Goal: Task Accomplishment & Management: Manage account settings

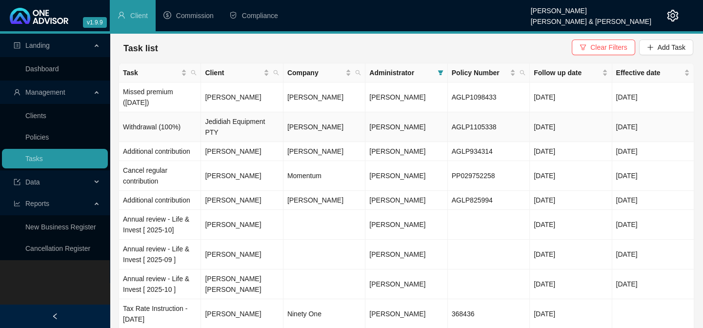
click at [231, 122] on td "Jedidiah Equipment PTY" at bounding box center [242, 127] width 82 height 30
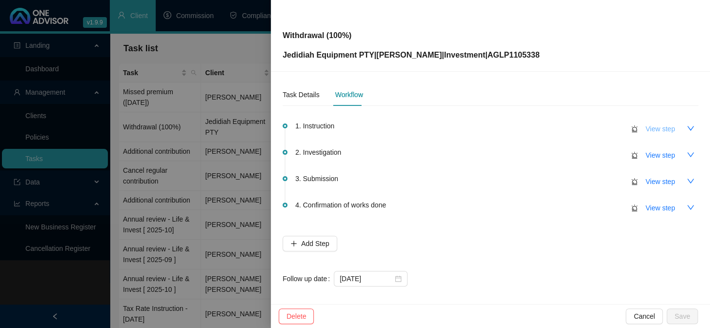
click at [659, 131] on span "View step" at bounding box center [660, 128] width 29 height 11
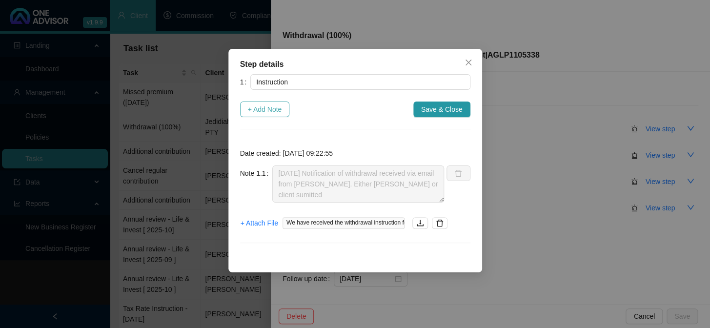
click at [271, 111] on span "+ Add Note" at bounding box center [265, 109] width 34 height 11
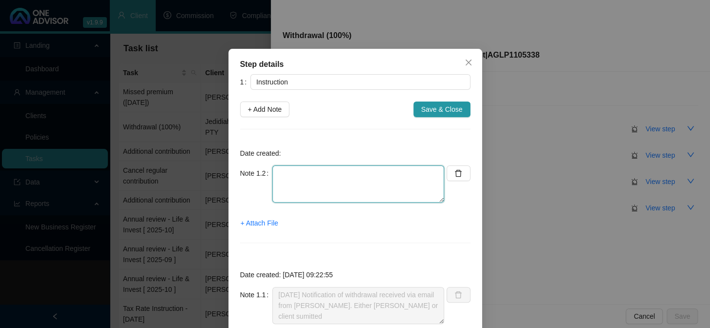
click at [317, 178] on textarea at bounding box center [358, 183] width 172 height 37
type textarea "Requested Instruction from [PERSON_NAME]"
click at [264, 223] on span "+ Attach File" at bounding box center [260, 223] width 38 height 11
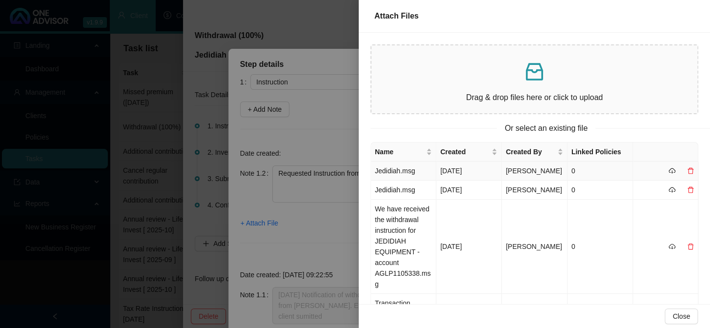
click at [396, 178] on td "Jedidiah.msg" at bounding box center [403, 171] width 65 height 19
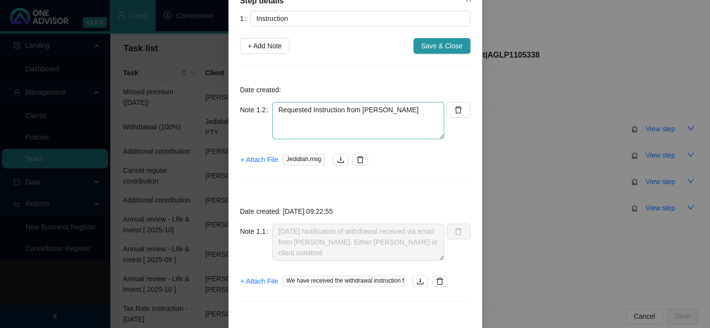
scroll to position [77, 0]
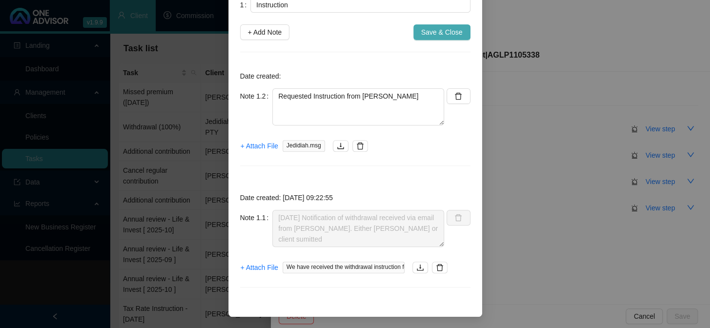
click at [452, 32] on span "Save & Close" at bounding box center [441, 32] width 41 height 11
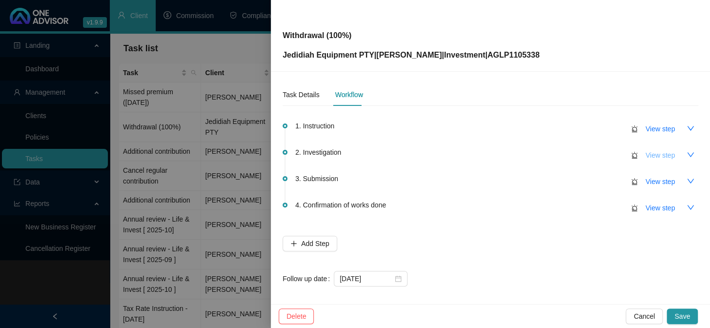
click at [648, 159] on span "View step" at bounding box center [660, 155] width 29 height 11
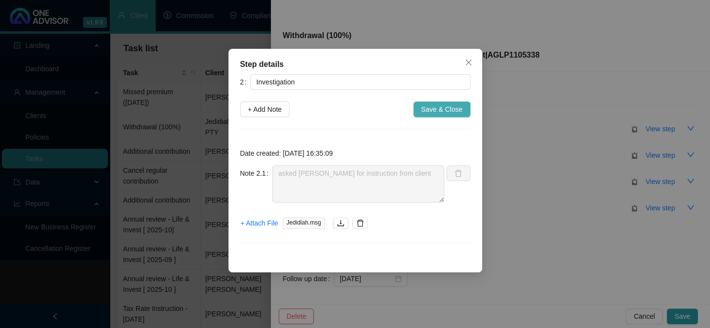
click at [458, 111] on span "Save & Close" at bounding box center [441, 109] width 41 height 11
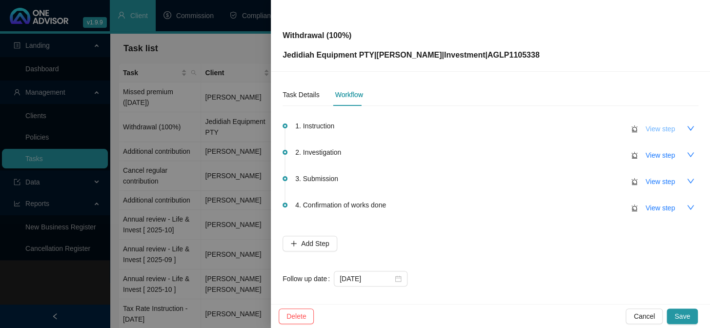
click at [655, 126] on span "View step" at bounding box center [660, 128] width 29 height 11
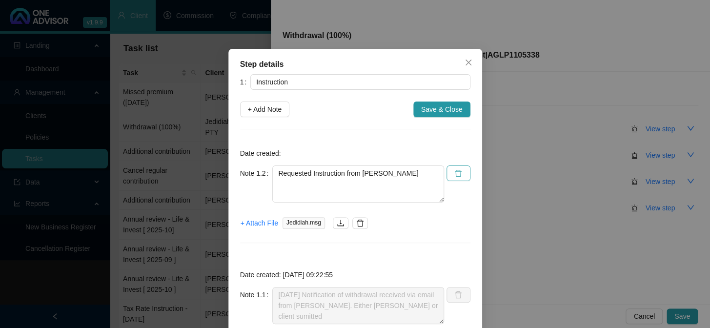
click at [454, 174] on icon "delete" at bounding box center [458, 173] width 8 height 8
type textarea "[DATE] Notification of withdrawal received via email from [PERSON_NAME]. Either…"
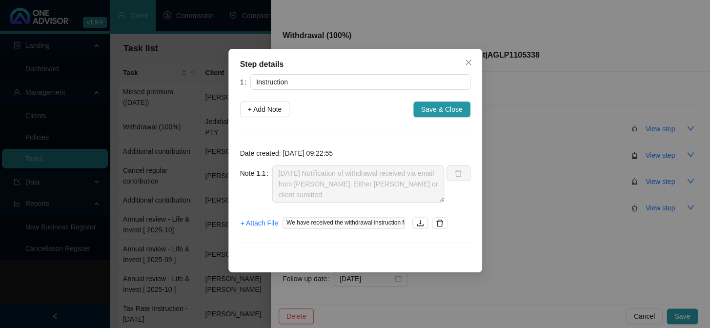
drag, startPoint x: 423, startPoint y: 108, endPoint x: 468, endPoint y: 121, distance: 47.3
click at [423, 108] on span "Save & Close" at bounding box center [441, 109] width 41 height 11
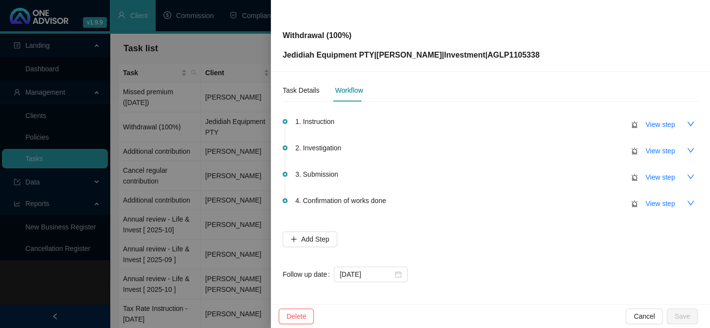
scroll to position [5, 0]
click at [601, 299] on div "Task Details Workflow 1. Instruction View step 2. Investigation View step 3. Su…" at bounding box center [490, 188] width 439 height 232
click at [222, 208] on div at bounding box center [355, 164] width 710 height 328
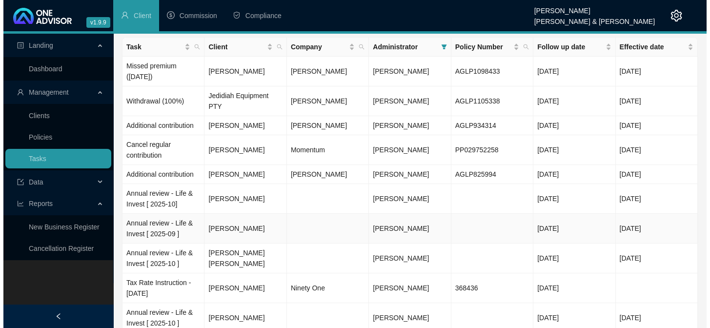
scroll to position [0, 0]
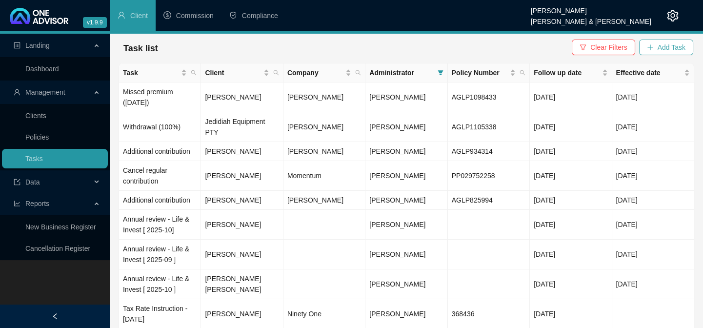
click at [662, 50] on span "Add Task" at bounding box center [672, 47] width 28 height 11
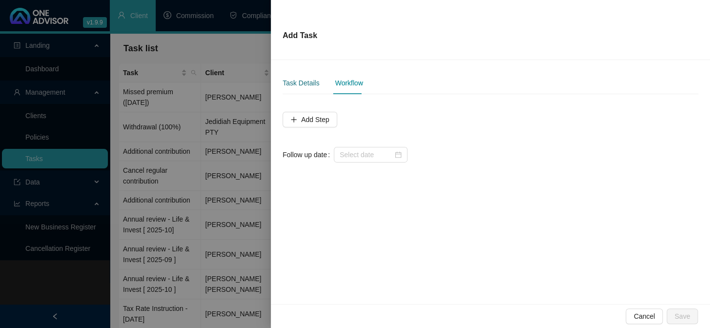
click at [308, 86] on div "Task Details" at bounding box center [301, 83] width 37 height 11
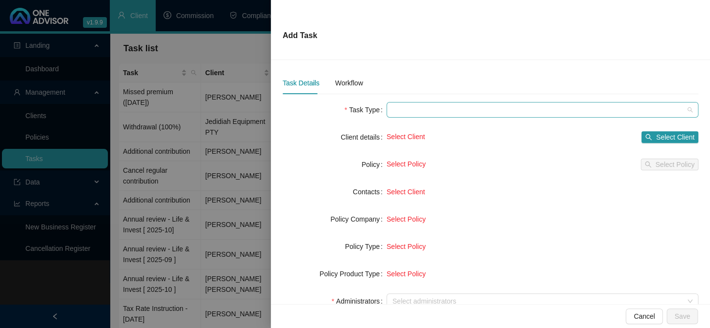
click at [419, 111] on span at bounding box center [542, 109] width 300 height 15
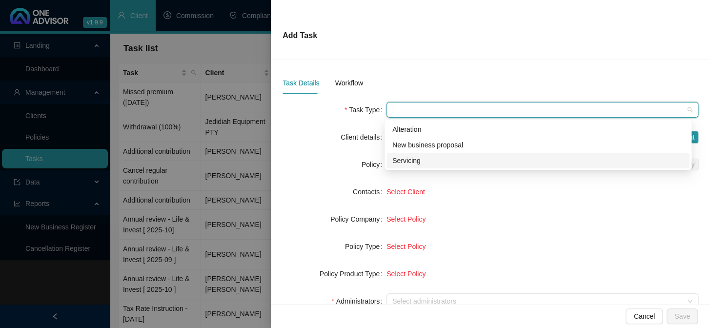
click at [407, 156] on div "Servicing" at bounding box center [537, 160] width 291 height 11
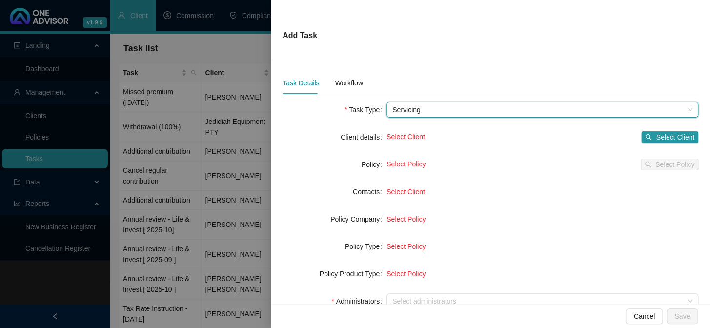
click at [422, 109] on span "Servicing" at bounding box center [542, 109] width 300 height 15
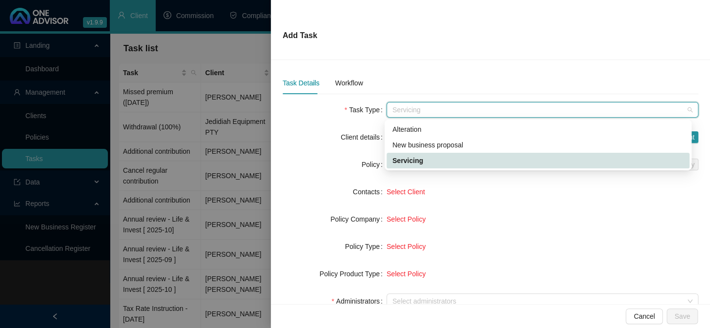
click at [410, 159] on div "Servicing" at bounding box center [537, 160] width 291 height 11
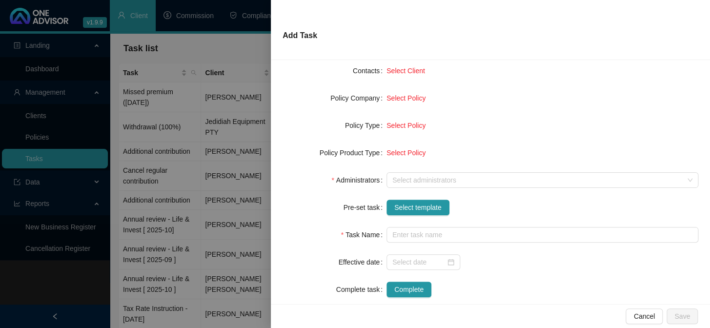
scroll to position [133, 0]
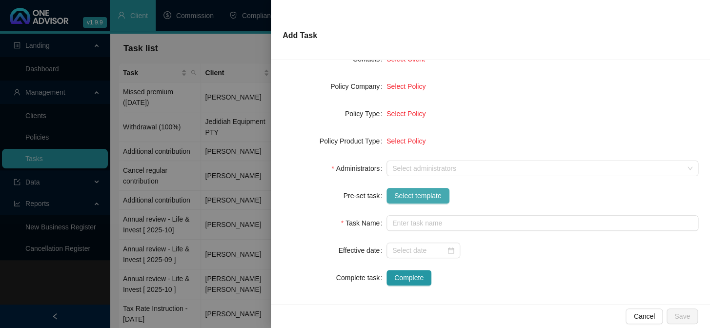
click at [401, 191] on span "Select template" at bounding box center [417, 195] width 47 height 11
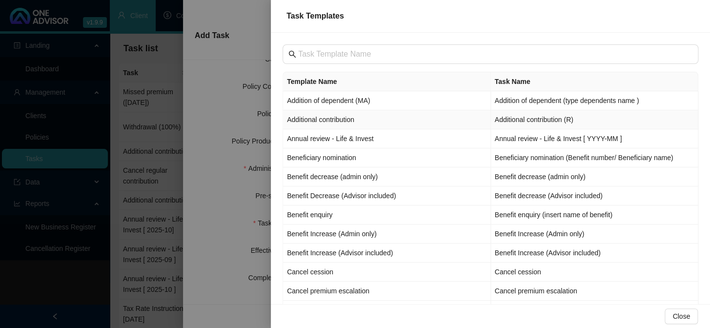
click at [343, 119] on td "Additional contribution" at bounding box center [387, 119] width 208 height 19
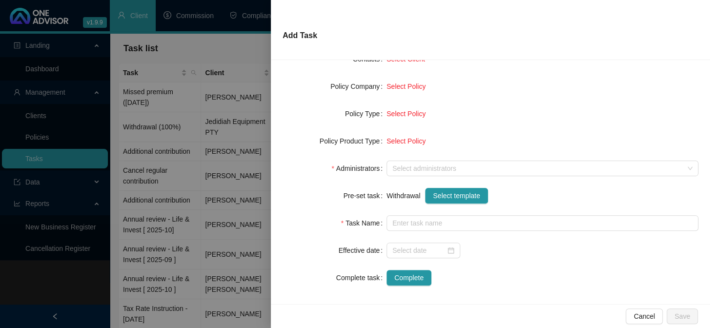
type input "Additional contribution (R)"
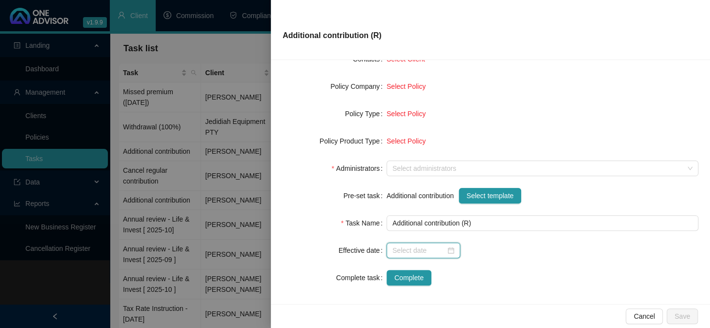
click at [398, 252] on input at bounding box center [418, 250] width 53 height 11
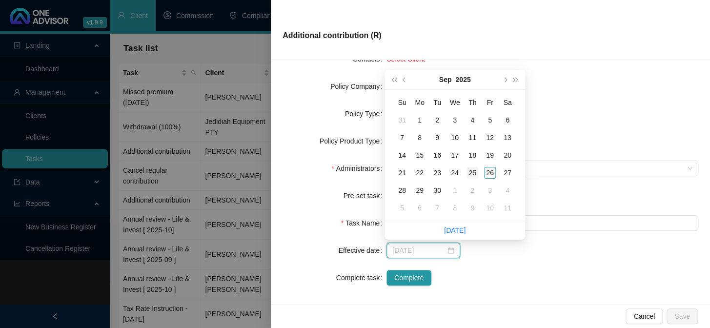
type input "[DATE]"
click at [473, 173] on div "25" at bounding box center [473, 173] width 12 height 12
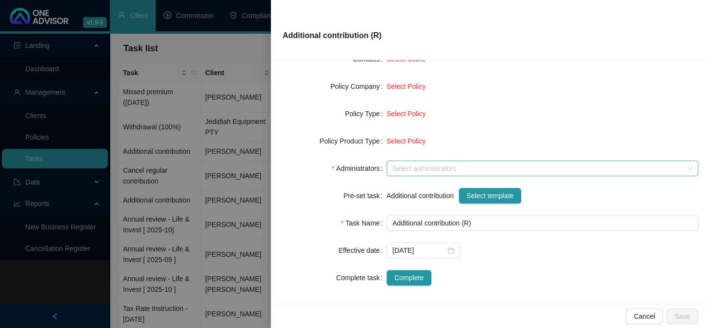
click at [407, 169] on div at bounding box center [537, 168] width 298 height 7
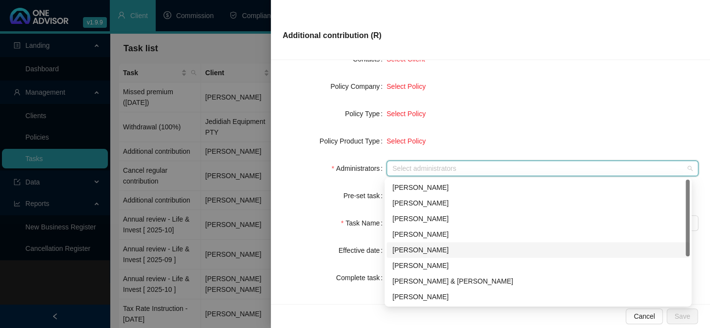
scroll to position [78, 0]
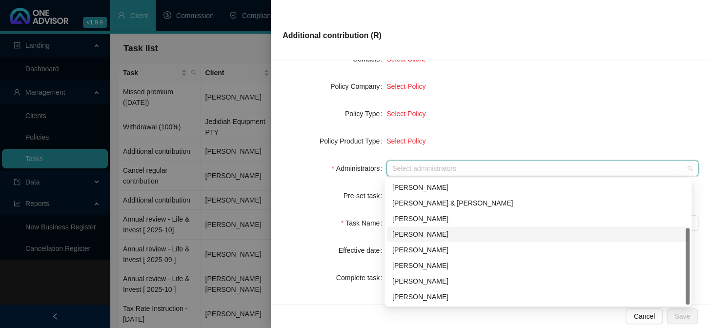
click at [413, 229] on div "[PERSON_NAME]" at bounding box center [537, 234] width 291 height 11
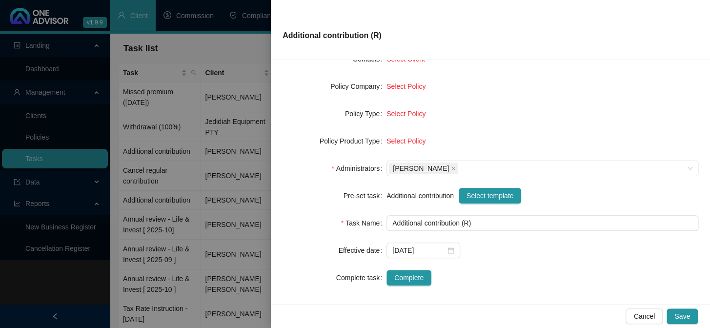
click at [486, 104] on form "Task Type Alteration Client details Select Client Select Client Policy Select P…" at bounding box center [491, 127] width 416 height 316
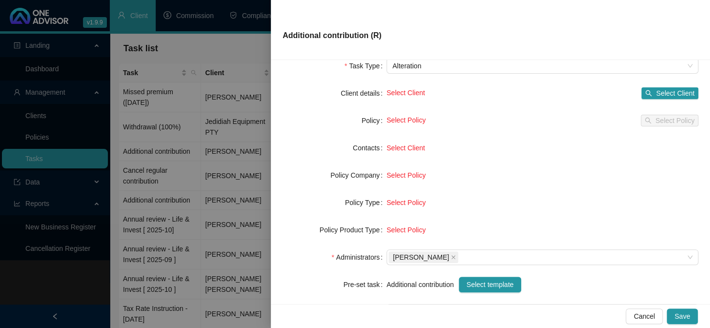
scroll to position [0, 0]
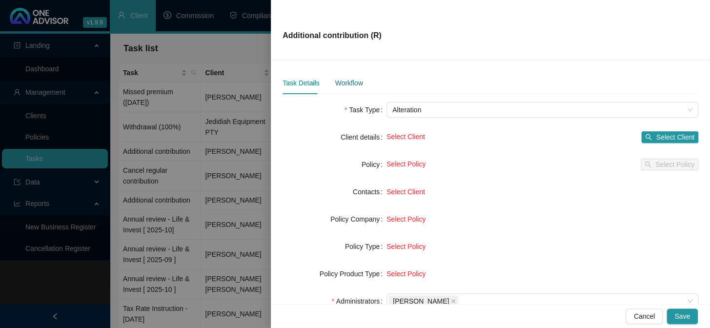
click at [347, 87] on div "Workflow" at bounding box center [349, 83] width 28 height 11
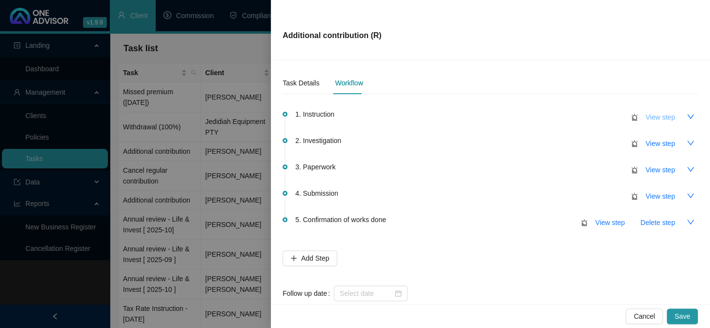
click at [649, 120] on span "View step" at bounding box center [660, 117] width 29 height 11
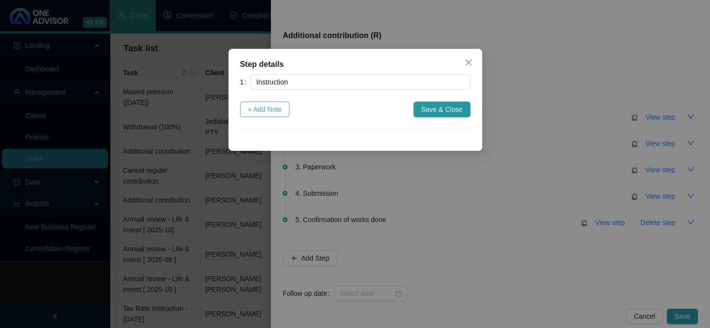
click at [258, 113] on span "+ Add Note" at bounding box center [265, 109] width 34 height 11
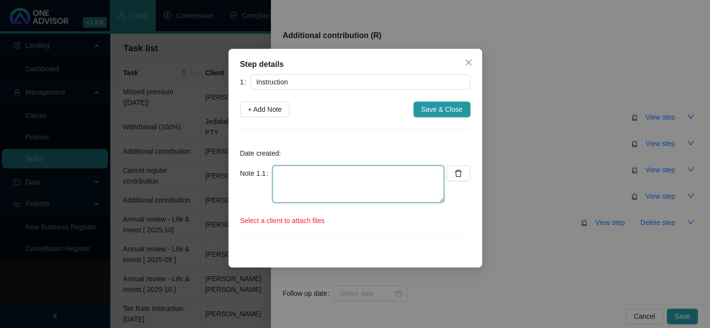
click at [316, 181] on textarea at bounding box center [358, 183] width 172 height 37
type textarea "Instruction received form [PERSON_NAME] - [PERSON_NAME] or client"
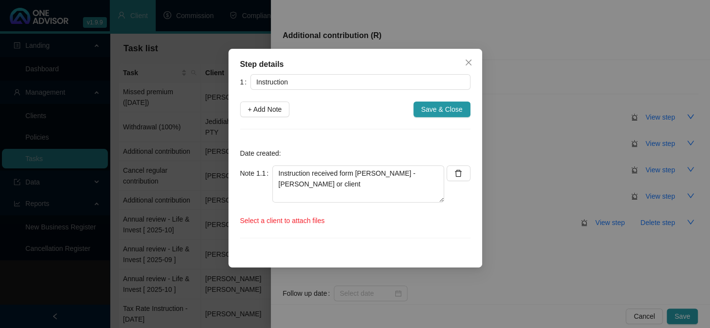
click at [266, 223] on span "Select a client to attach files" at bounding box center [282, 220] width 85 height 11
click at [267, 221] on span "Select a client to attach files" at bounding box center [282, 220] width 85 height 11
click at [557, 121] on div "Step details 1 Instruction + Add Note Save & Close Date created: Note 1.1 Instr…" at bounding box center [355, 164] width 710 height 328
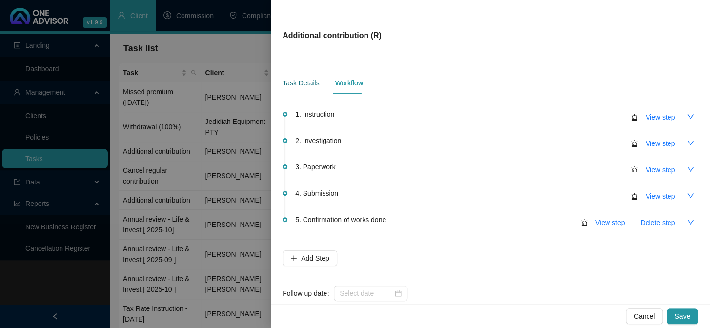
click at [293, 87] on div "Task Details" at bounding box center [301, 83] width 37 height 11
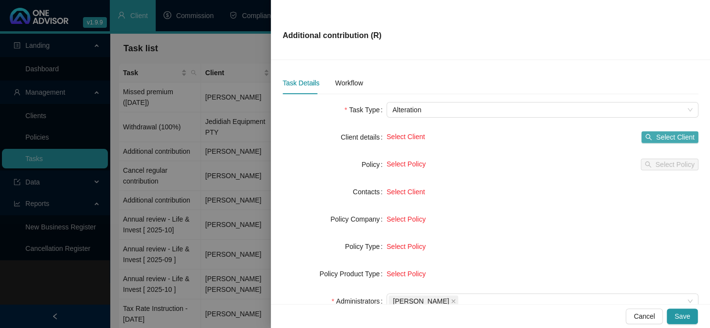
click at [664, 139] on span "Select Client" at bounding box center [675, 137] width 39 height 11
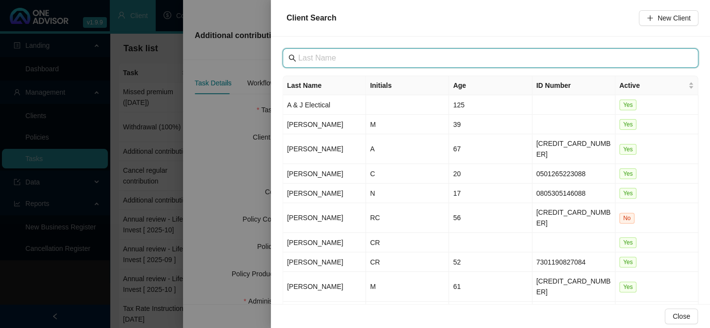
click at [351, 53] on input "text" at bounding box center [491, 58] width 387 height 12
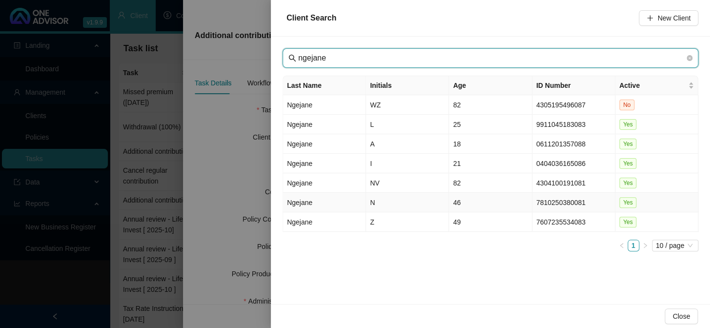
type input "ngejane"
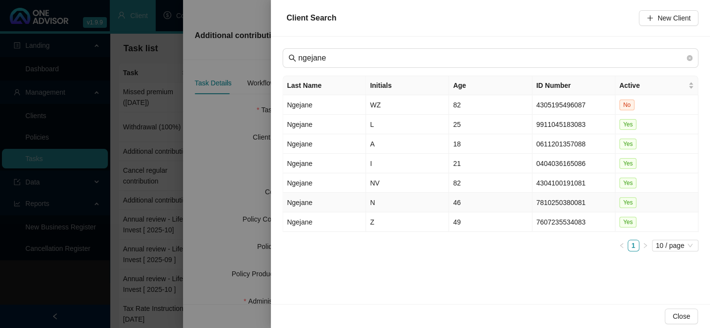
click at [305, 200] on td "Ngejane" at bounding box center [324, 203] width 83 height 20
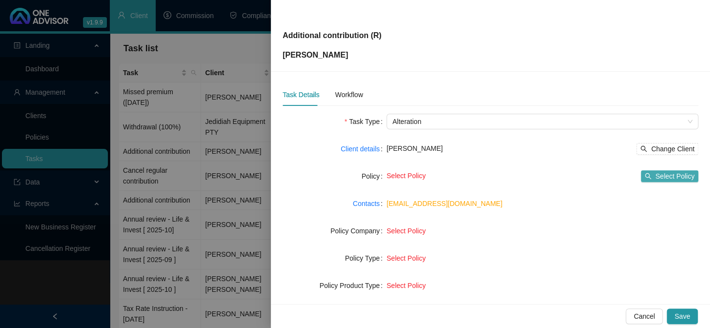
click at [672, 176] on span "Select Policy" at bounding box center [674, 176] width 39 height 11
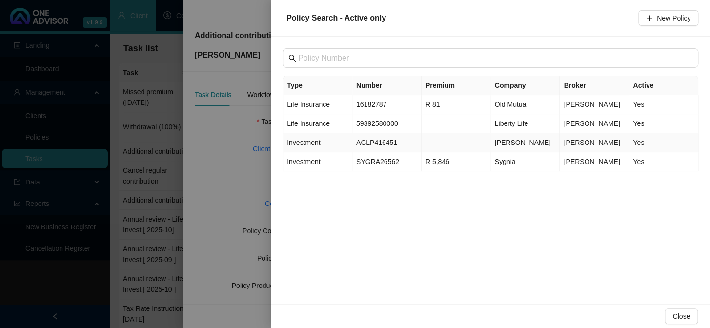
click at [300, 142] on span "Investment" at bounding box center [303, 143] width 33 height 8
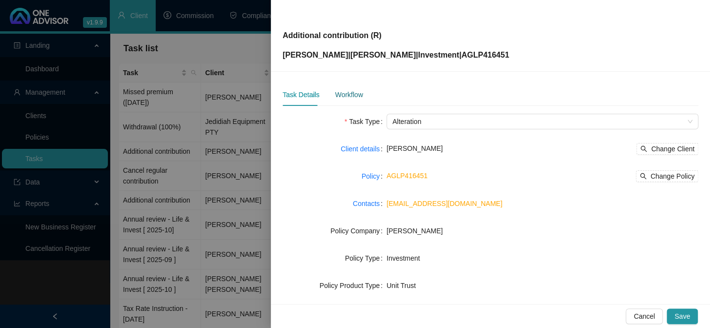
click at [343, 91] on div "Workflow" at bounding box center [349, 94] width 28 height 11
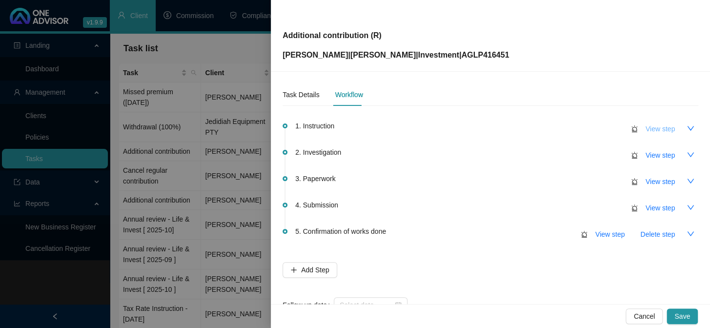
click at [649, 128] on span "View step" at bounding box center [660, 128] width 29 height 11
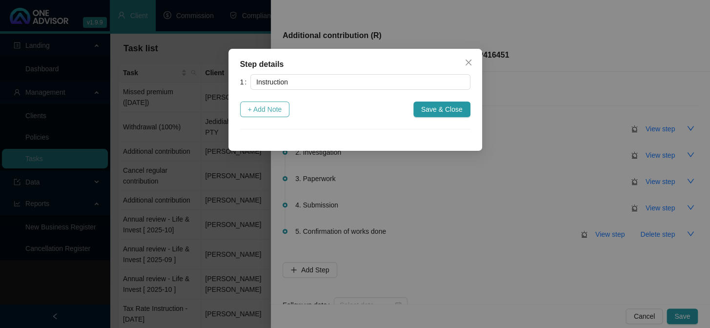
click at [270, 112] on span "+ Add Note" at bounding box center [265, 109] width 34 height 11
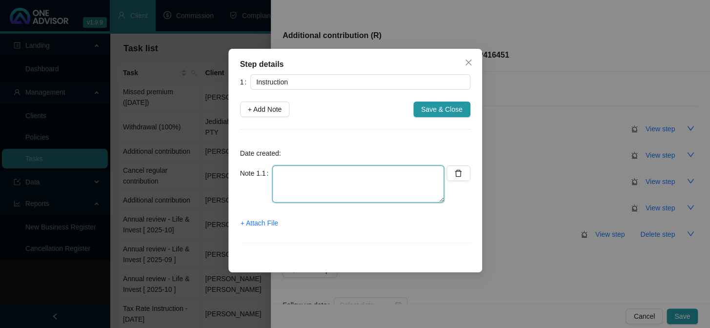
click at [297, 185] on textarea at bounding box center [358, 183] width 172 height 37
type textarea "I"
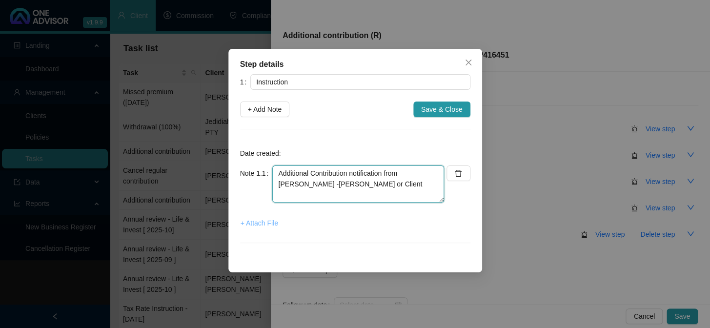
type textarea "Additional Contribution notification from [PERSON_NAME] -[PERSON_NAME] or Client"
click at [257, 220] on span "+ Attach File" at bounding box center [260, 223] width 38 height 11
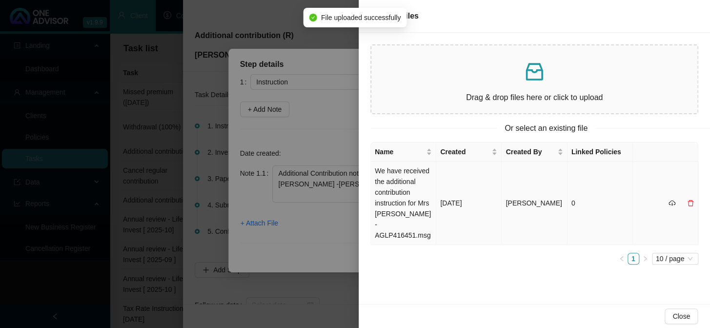
click at [398, 201] on td "We have received the additional contribution instruction for Mrs [PERSON_NAME] …" at bounding box center [403, 203] width 65 height 83
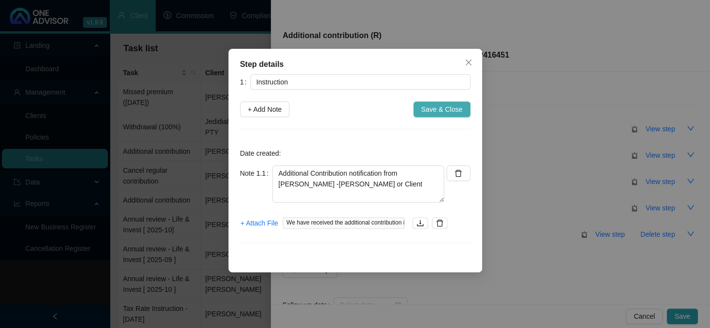
click at [469, 105] on button "Save & Close" at bounding box center [441, 110] width 57 height 16
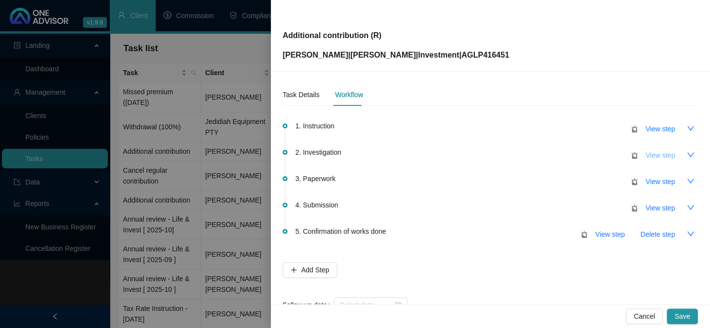
click at [653, 155] on span "View step" at bounding box center [660, 155] width 29 height 11
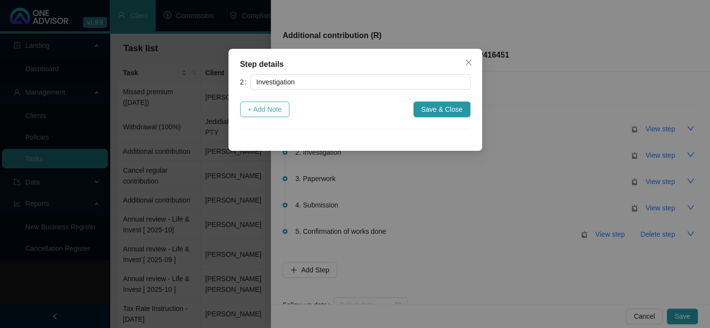
click at [258, 114] on span "+ Add Note" at bounding box center [265, 109] width 34 height 11
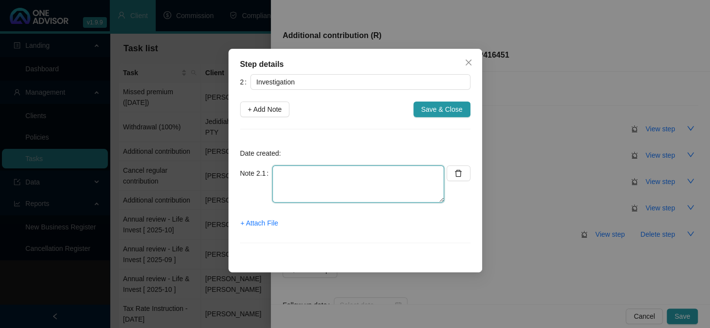
click at [304, 177] on textarea at bounding box center [358, 183] width 172 height 37
drag, startPoint x: 367, startPoint y: 172, endPoint x: 394, endPoint y: 176, distance: 27.6
click at [394, 176] on textarea "Requested instruction from [PERSON_NAME] from" at bounding box center [358, 183] width 172 height 37
type textarea "Requested instruction from client from [PERSON_NAME]"
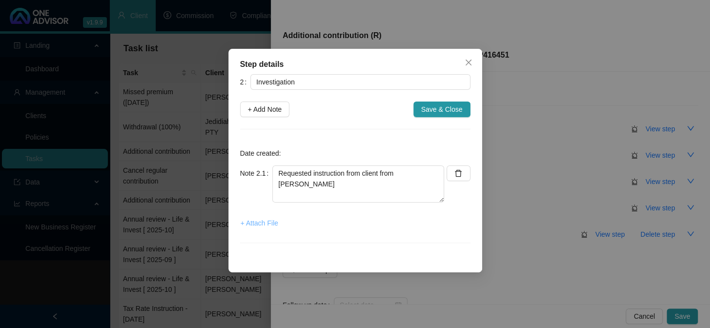
click at [262, 218] on span "+ Attach File" at bounding box center [260, 223] width 38 height 11
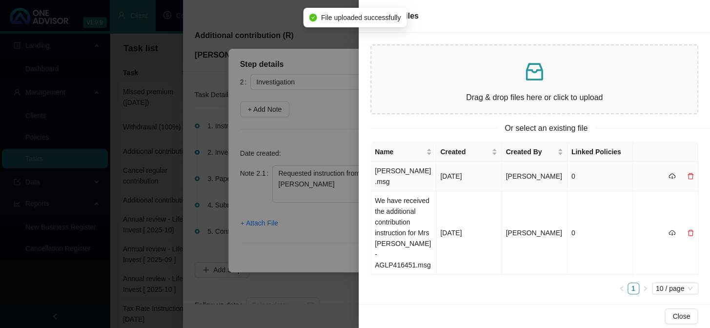
click at [401, 171] on td "[PERSON_NAME].msg" at bounding box center [403, 177] width 65 height 30
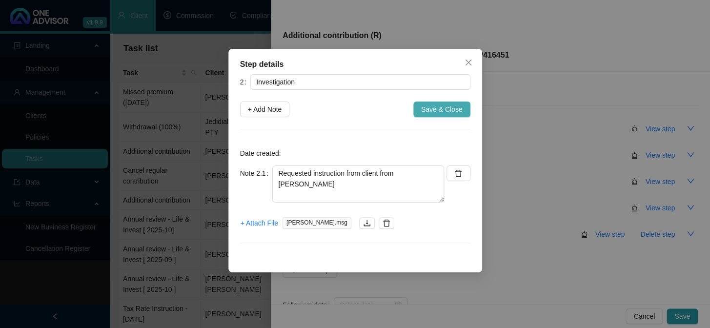
click at [453, 107] on span "Save & Close" at bounding box center [441, 109] width 41 height 11
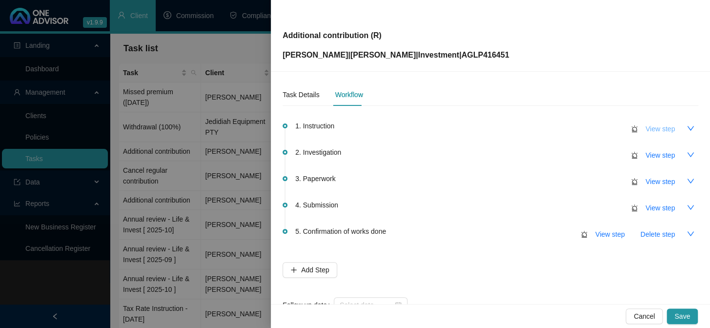
click at [658, 129] on span "View step" at bounding box center [660, 128] width 29 height 11
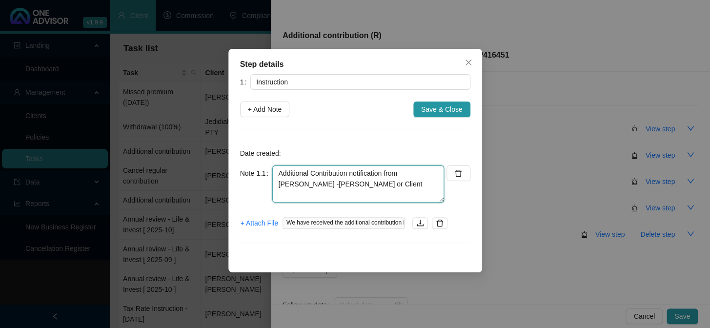
click at [332, 189] on textarea "Additional Contribution notification from [PERSON_NAME] -[PERSON_NAME] or Client" at bounding box center [358, 183] width 172 height 37
type textarea "Additional Contribution notification from [PERSON_NAME] -[PERSON_NAME] or Clien…"
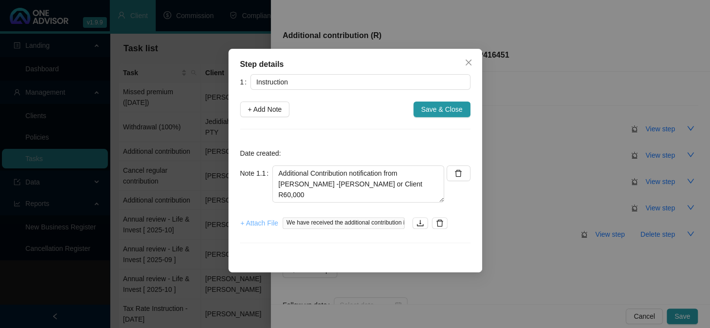
click at [270, 225] on span "+ Attach File" at bounding box center [260, 223] width 38 height 11
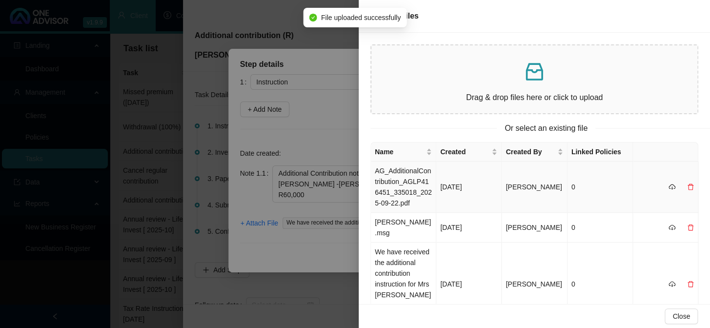
click at [405, 174] on td "AG_AdditionalContribution_AGLP416451_335018_2025-09-22.pdf" at bounding box center [403, 187] width 65 height 51
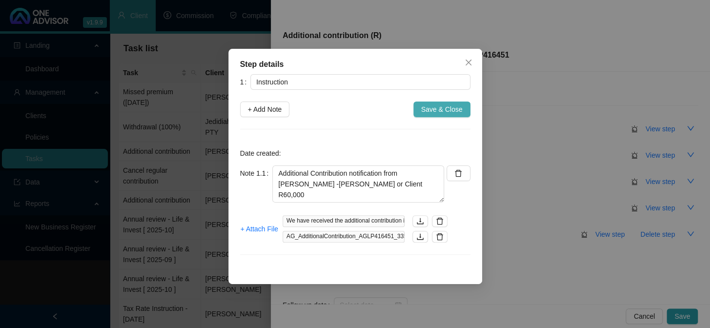
click at [428, 111] on span "Save & Close" at bounding box center [441, 109] width 41 height 11
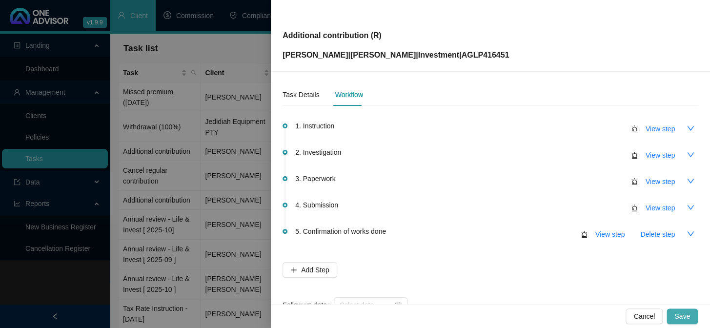
click at [682, 314] on span "Save" at bounding box center [682, 316] width 16 height 11
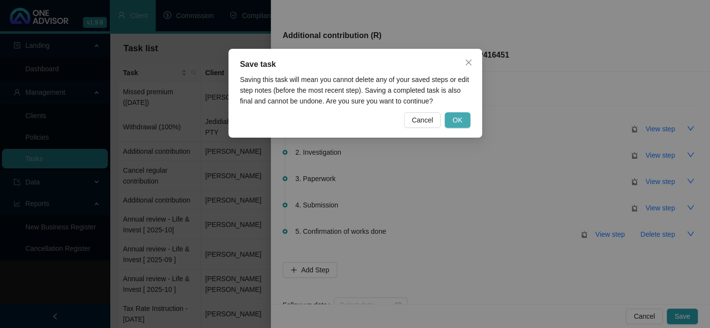
click at [454, 124] on span "OK" at bounding box center [457, 120] width 10 height 11
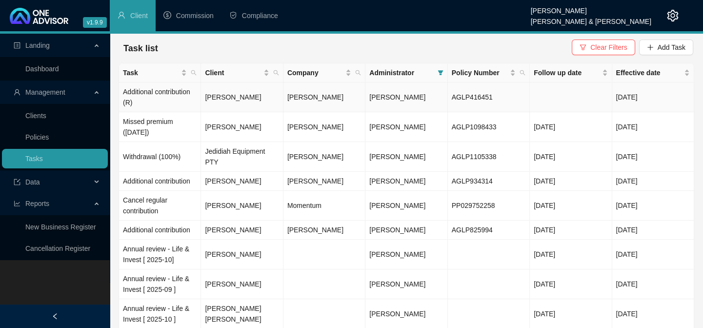
click at [186, 88] on td "Additional contribution (R)" at bounding box center [160, 97] width 82 height 30
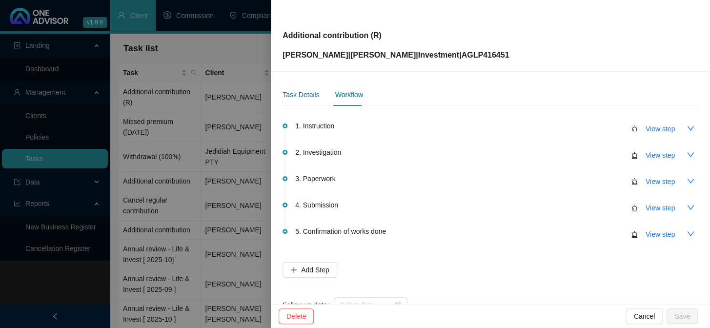
click at [296, 92] on div "Task Details" at bounding box center [301, 94] width 37 height 11
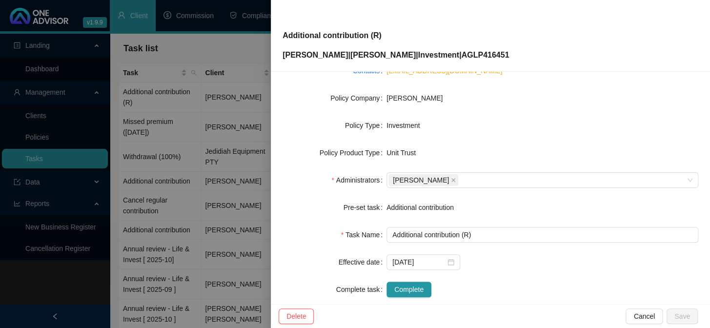
scroll to position [149, 0]
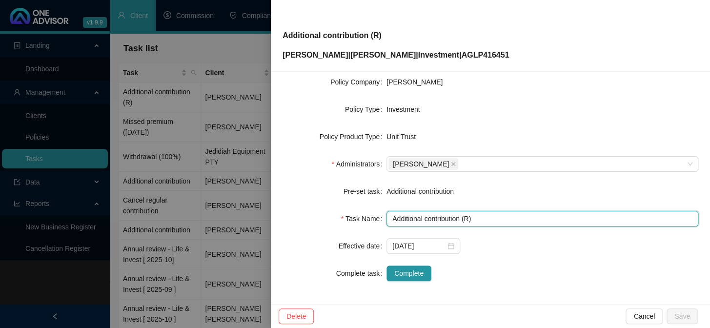
click at [466, 219] on input "Additional contribution (R)" at bounding box center [543, 219] width 312 height 16
type input "Additional contribution (R60,000)"
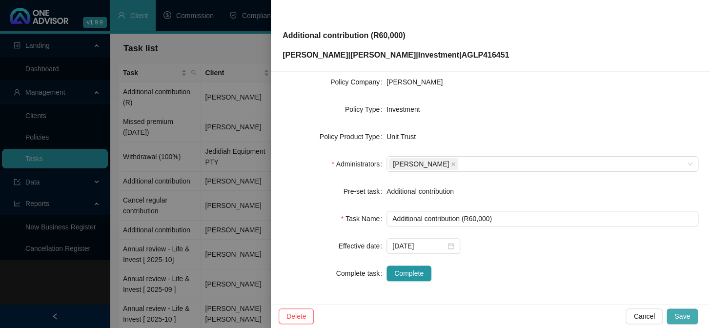
click at [684, 316] on span "Save" at bounding box center [682, 316] width 16 height 11
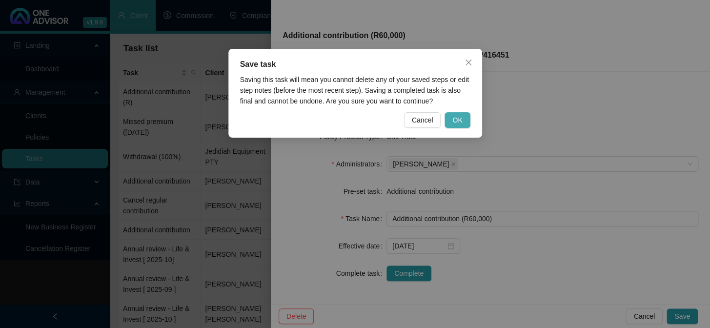
click at [460, 118] on span "OK" at bounding box center [457, 120] width 10 height 11
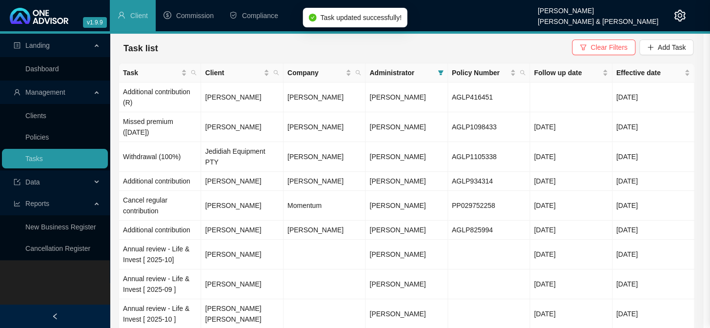
scroll to position [137, 0]
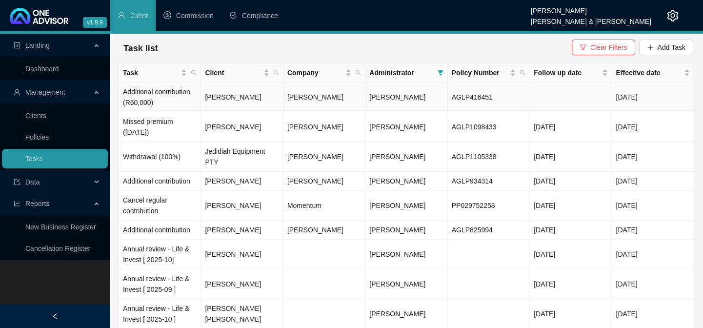
click at [177, 90] on td "Additional contribution (R60,000)" at bounding box center [160, 97] width 82 height 30
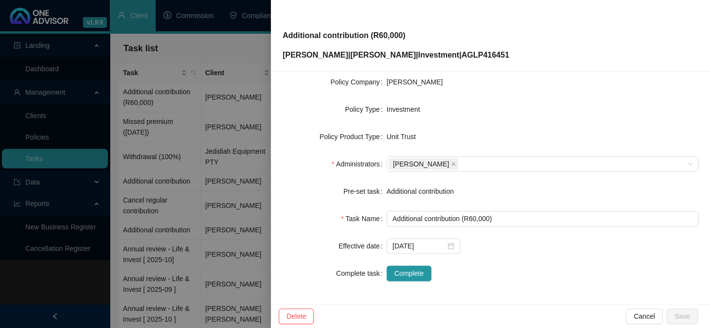
scroll to position [0, 0]
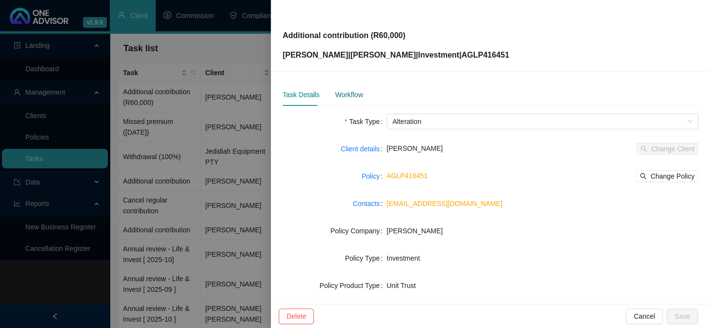
click at [349, 98] on div "Workflow" at bounding box center [349, 94] width 28 height 11
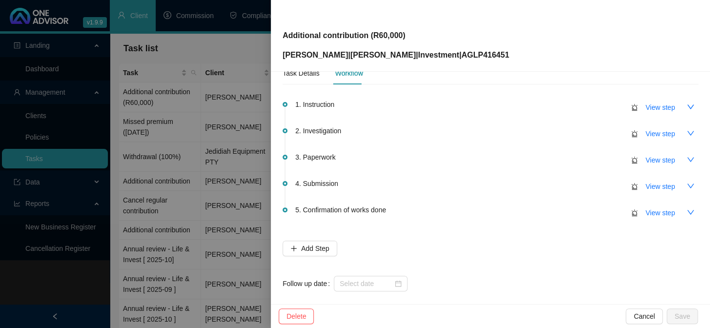
scroll to position [31, 0]
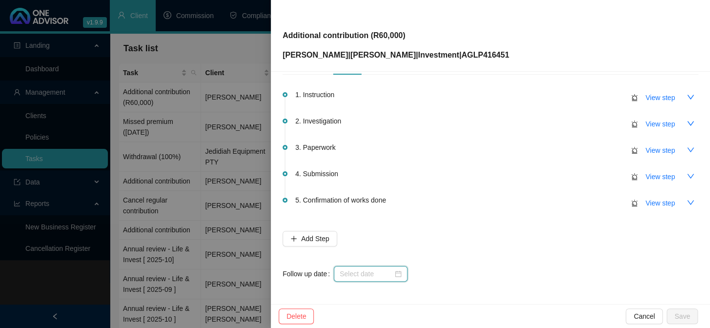
click at [366, 276] on input at bounding box center [366, 273] width 53 height 11
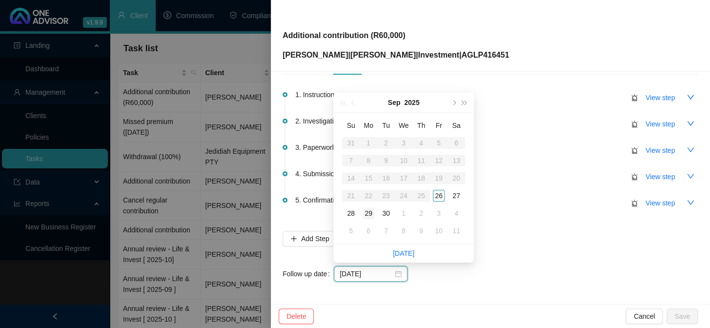
type input "[DATE]"
click at [435, 196] on div "26" at bounding box center [439, 196] width 12 height 12
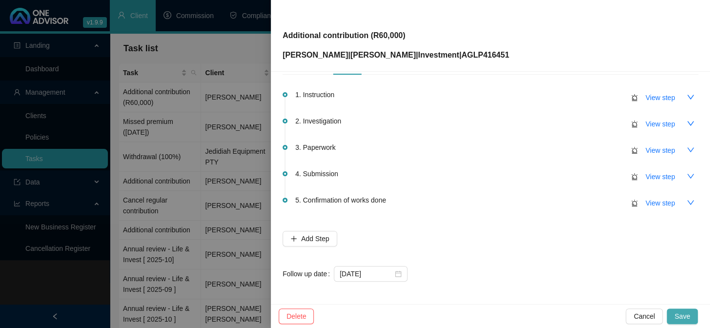
click at [679, 314] on span "Save" at bounding box center [682, 316] width 16 height 11
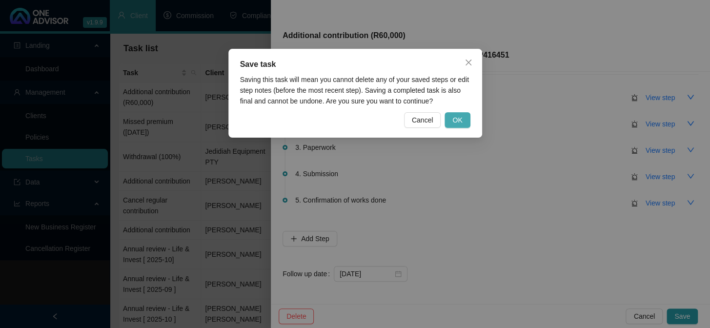
click at [458, 118] on span "OK" at bounding box center [457, 120] width 10 height 11
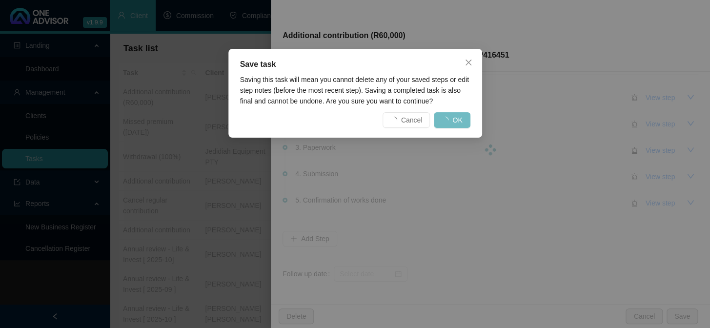
scroll to position [0, 0]
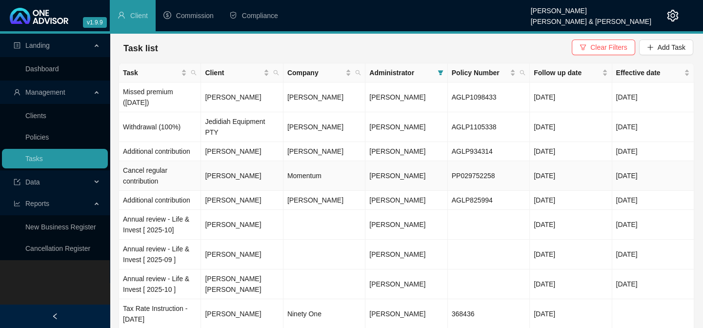
click at [151, 162] on td "Cancel regular contribution" at bounding box center [160, 176] width 82 height 30
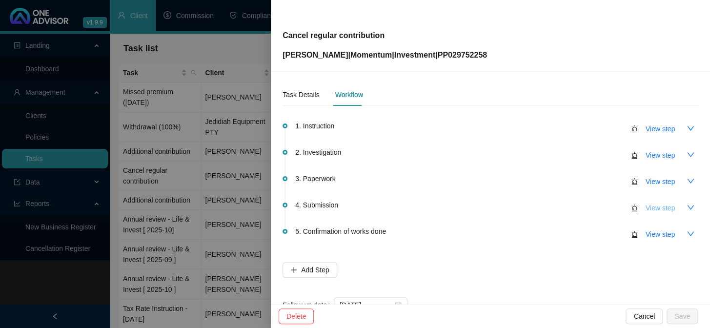
click at [653, 209] on span "View step" at bounding box center [660, 208] width 29 height 11
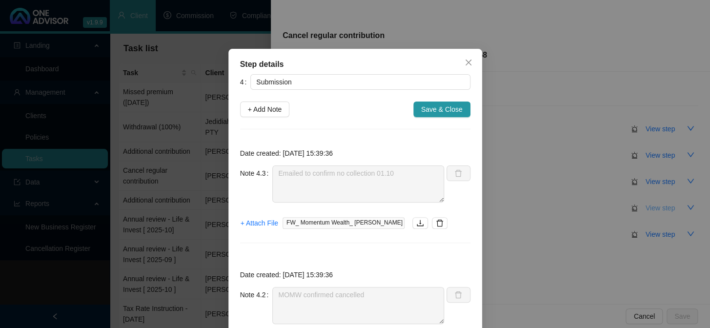
click at [653, 209] on div "Step details 4 Submission + Add Note Save & Close Date created: [DATE] 15:39:36…" at bounding box center [355, 164] width 710 height 328
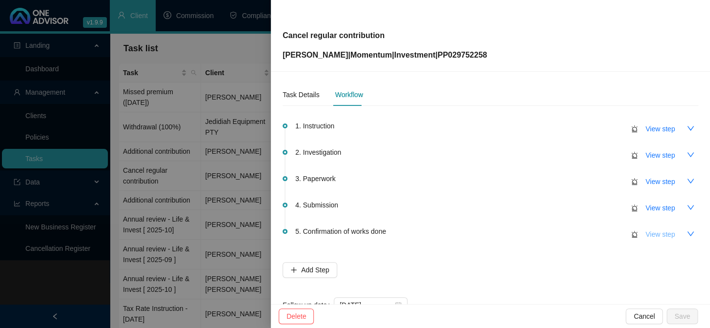
click at [648, 234] on span "View step" at bounding box center [660, 234] width 29 height 11
type input "Confirmation of works done"
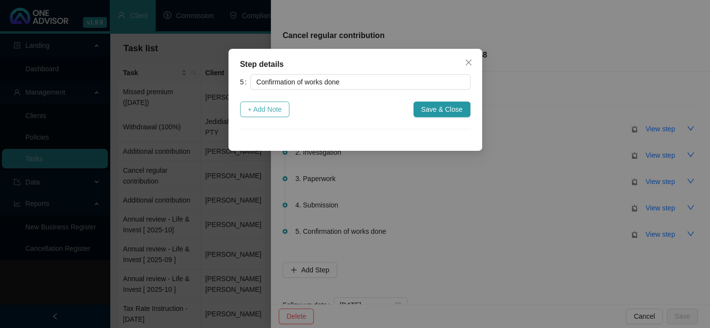
click at [252, 108] on span "+ Add Note" at bounding box center [265, 109] width 34 height 11
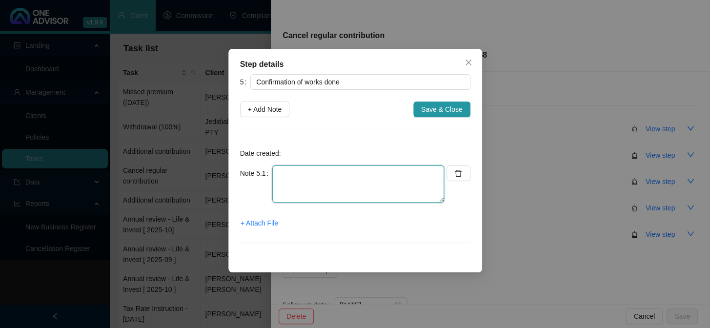
click at [291, 169] on textarea at bounding box center [358, 183] width 172 height 37
click at [353, 175] on textarea "Confirmation emailed to lient:" at bounding box center [358, 183] width 172 height 37
type textarea "Confirmation emailed to client:"
click at [264, 223] on span "+ Attach File" at bounding box center [260, 223] width 38 height 11
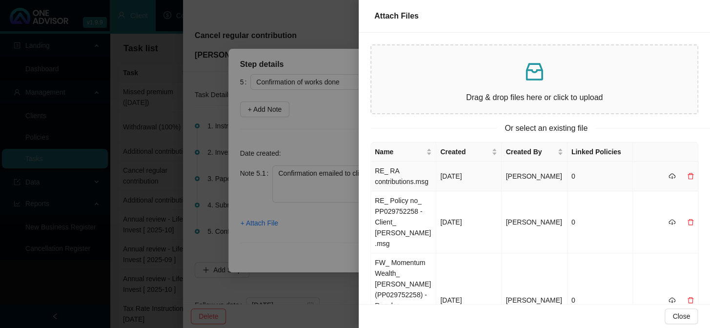
click at [401, 181] on td "RE_ RA contributions.msg" at bounding box center [403, 177] width 65 height 30
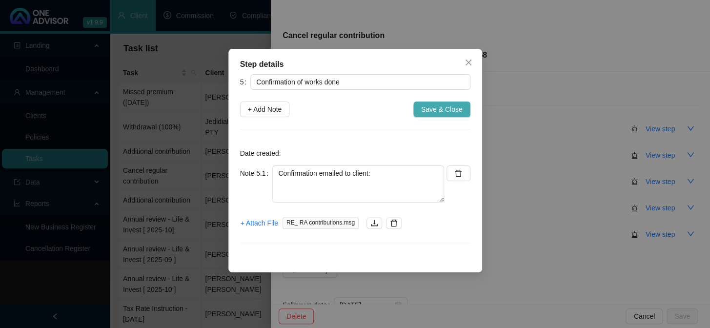
click at [453, 110] on span "Save & Close" at bounding box center [441, 109] width 41 height 11
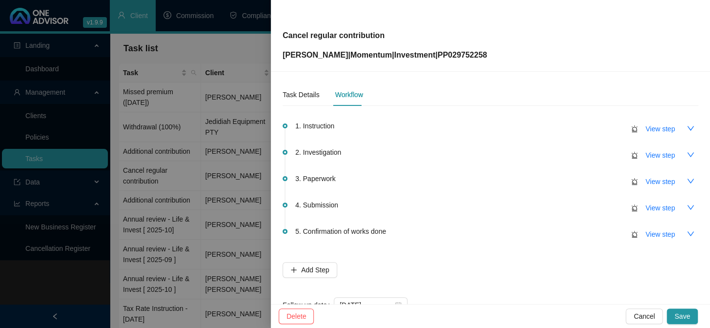
click at [679, 309] on button "Save" at bounding box center [682, 316] width 31 height 16
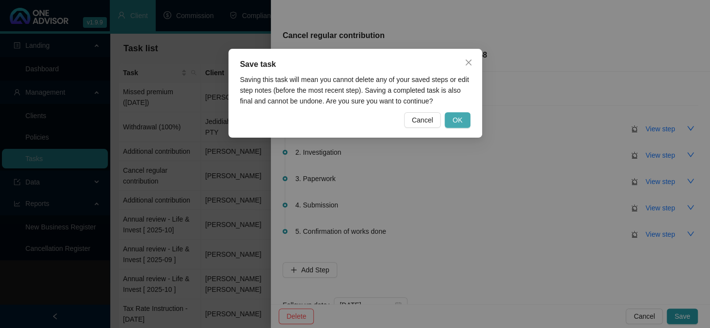
click at [459, 118] on span "OK" at bounding box center [457, 120] width 10 height 11
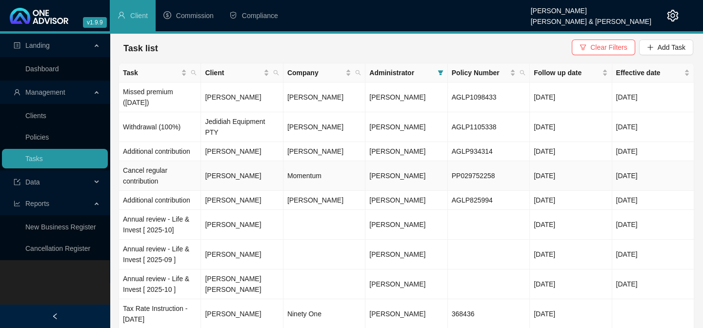
click at [151, 172] on td "Cancel regular contribution" at bounding box center [160, 176] width 82 height 30
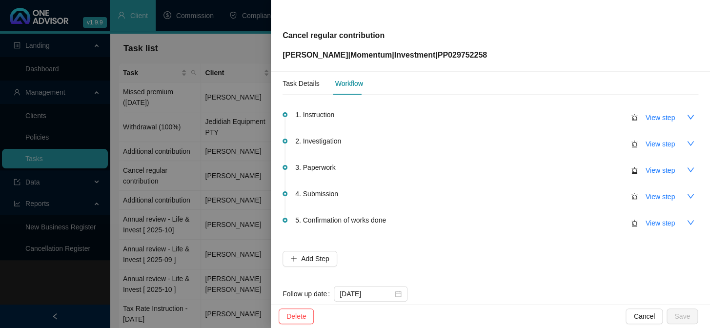
scroll to position [31, 0]
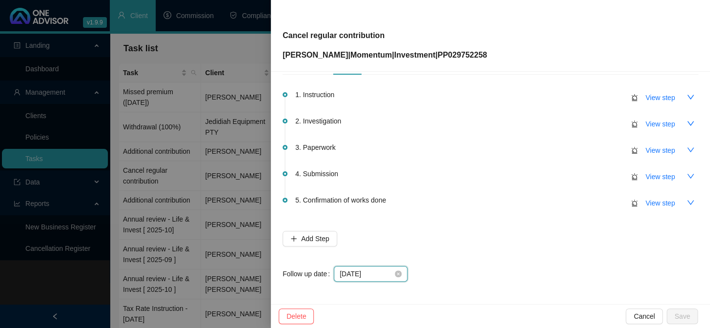
click at [378, 274] on input "[DATE]" at bounding box center [366, 273] width 53 height 11
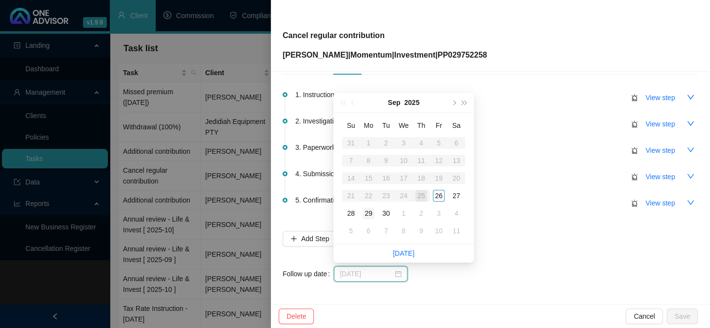
type input "[DATE]"
click at [368, 213] on div "29" at bounding box center [369, 213] width 12 height 12
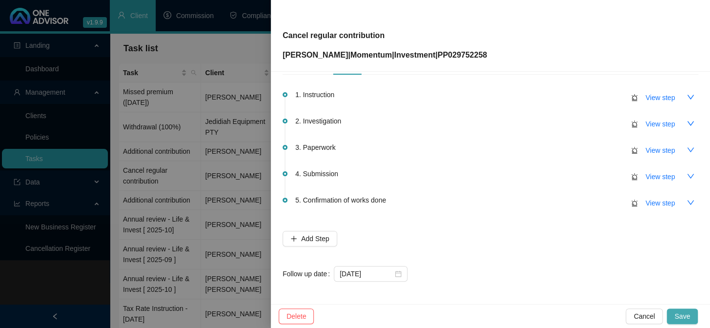
click at [686, 317] on span "Save" at bounding box center [682, 316] width 16 height 11
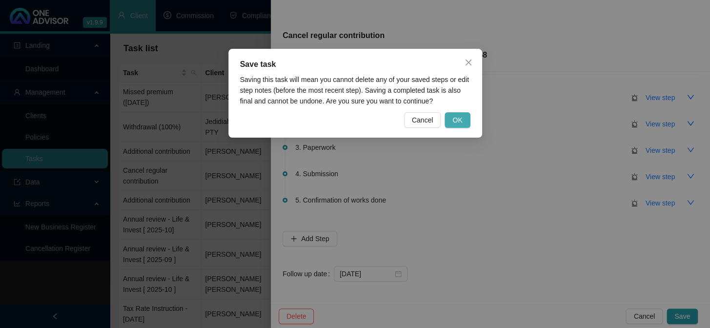
click at [452, 119] on button "OK" at bounding box center [457, 120] width 25 height 16
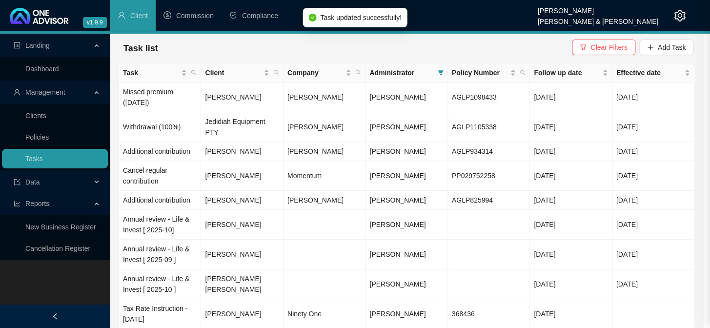
scroll to position [0, 0]
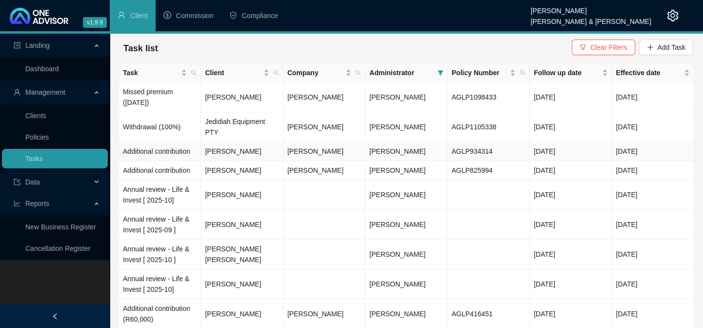
click at [172, 142] on td "Additional contribution" at bounding box center [160, 151] width 82 height 19
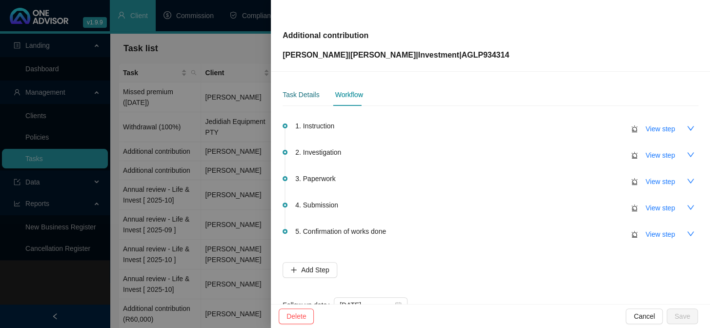
click at [306, 93] on div "Task Details" at bounding box center [301, 94] width 37 height 11
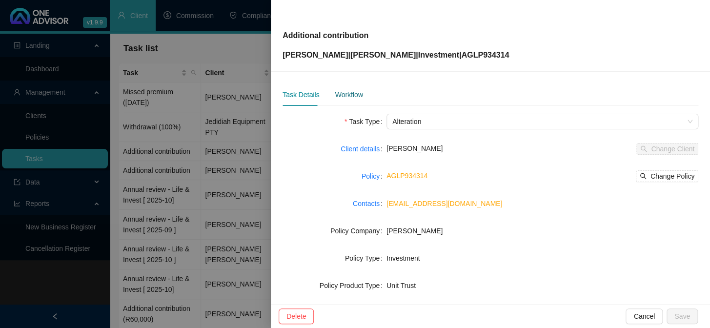
click at [347, 99] on div "Workflow" at bounding box center [349, 94] width 28 height 11
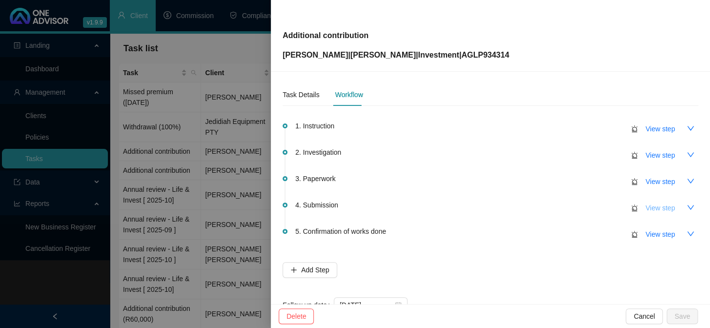
click at [646, 205] on span "View step" at bounding box center [660, 208] width 29 height 11
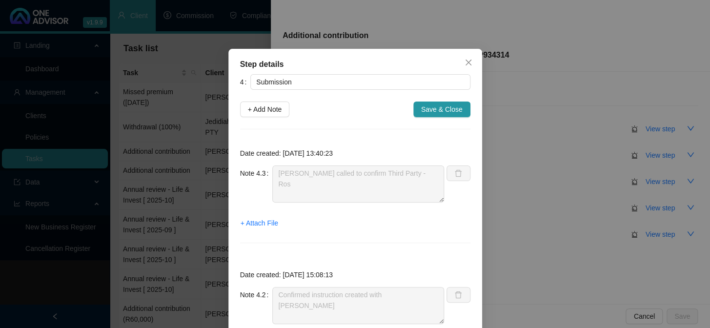
click at [444, 224] on div "+ Attach File" at bounding box center [355, 223] width 230 height 16
click at [465, 60] on icon "close" at bounding box center [469, 63] width 8 height 8
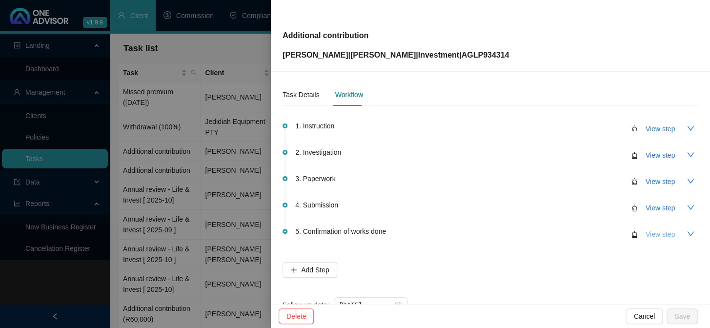
click at [655, 233] on span "View step" at bounding box center [660, 234] width 29 height 11
type input "Confirmation of works done"
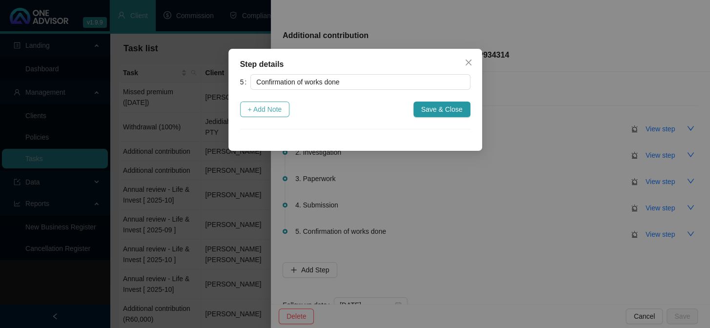
click at [272, 109] on span "+ Add Note" at bounding box center [265, 109] width 34 height 11
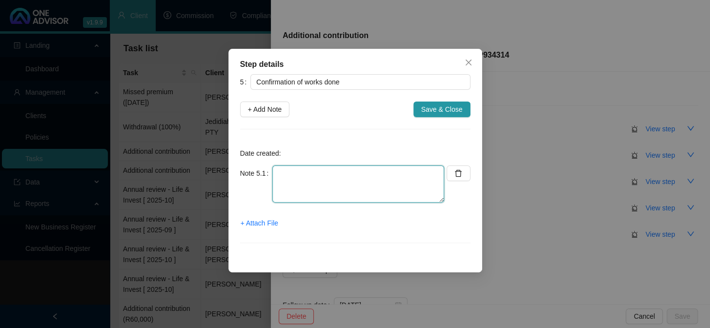
click at [303, 175] on textarea at bounding box center [358, 183] width 172 height 37
type textarea "Completed"
click at [270, 225] on span "+ Attach File" at bounding box center [260, 223] width 38 height 11
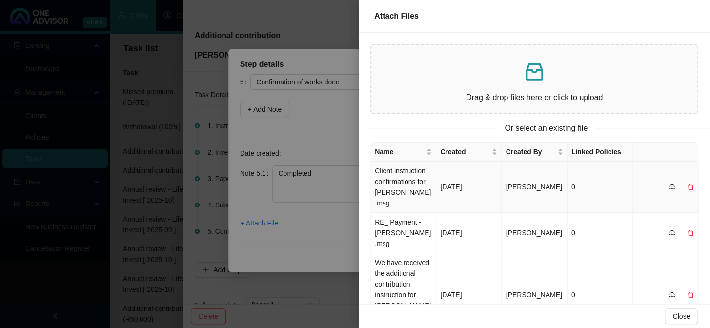
click at [409, 171] on td "Client instruction confirmations for [PERSON_NAME].msg" at bounding box center [403, 187] width 65 height 51
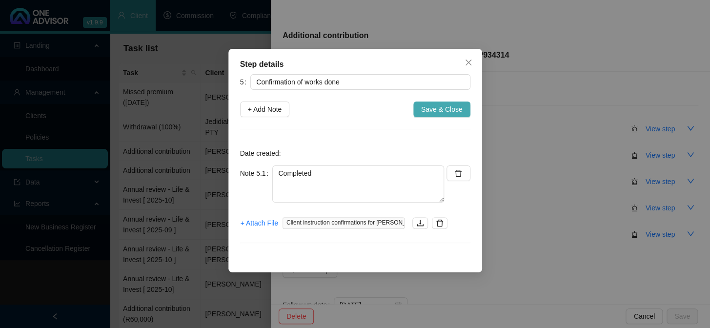
click at [438, 108] on span "Save & Close" at bounding box center [441, 109] width 41 height 11
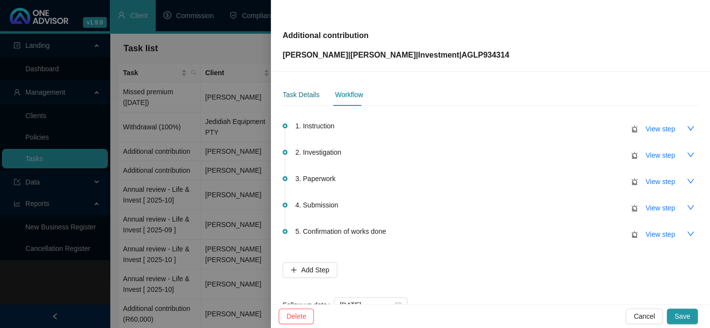
click at [298, 93] on div "Task Details" at bounding box center [301, 94] width 37 height 11
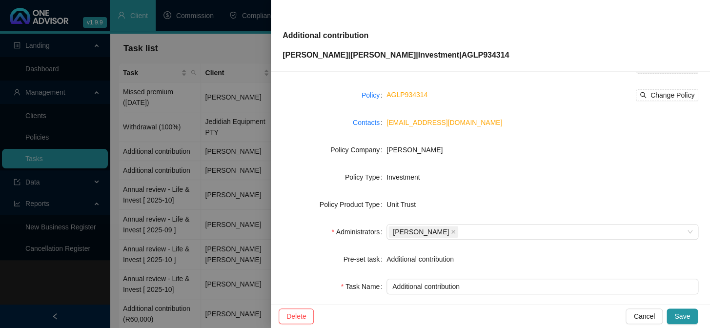
scroll to position [149, 0]
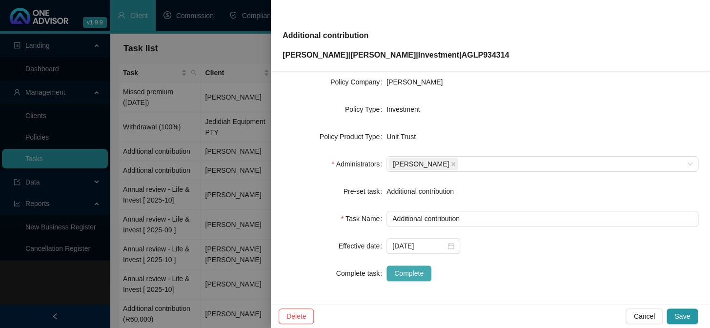
click at [398, 274] on span "Complete" at bounding box center [408, 273] width 29 height 11
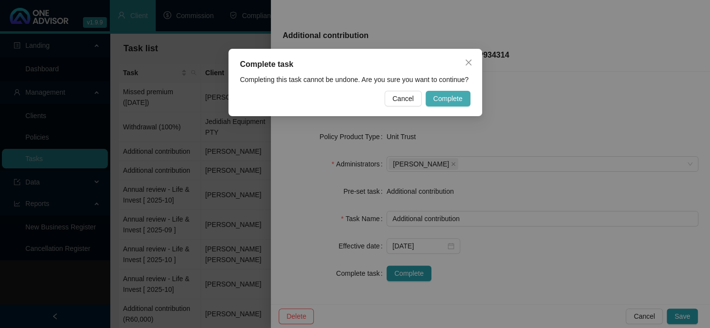
click at [453, 96] on span "Complete" at bounding box center [447, 98] width 29 height 11
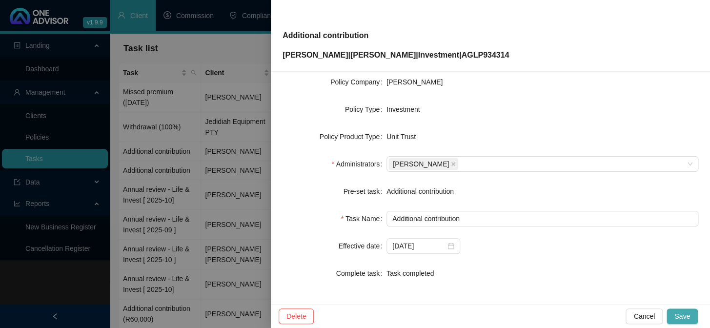
click at [685, 319] on span "Save" at bounding box center [682, 316] width 16 height 11
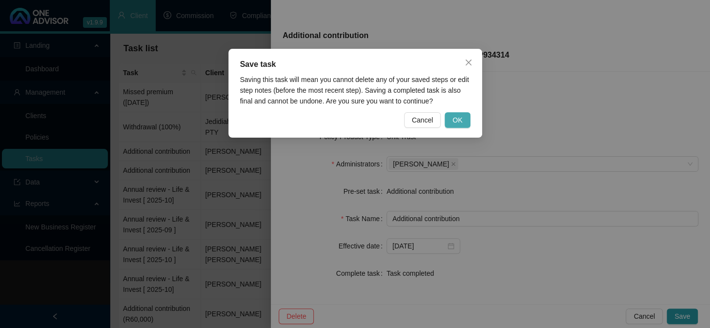
click at [460, 115] on span "OK" at bounding box center [457, 120] width 10 height 11
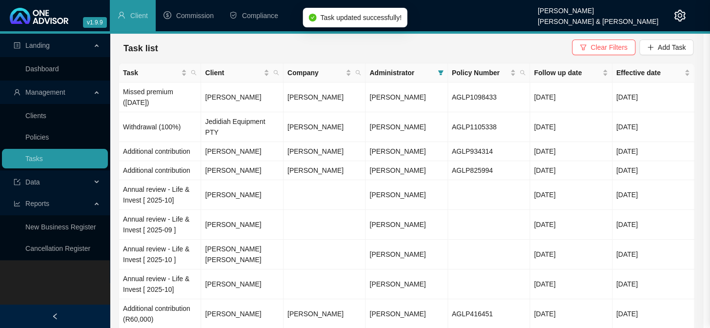
scroll to position [137, 0]
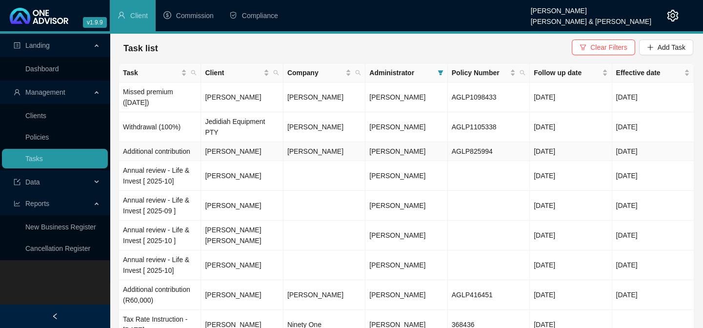
click at [149, 142] on td "Additional contribution" at bounding box center [160, 151] width 82 height 19
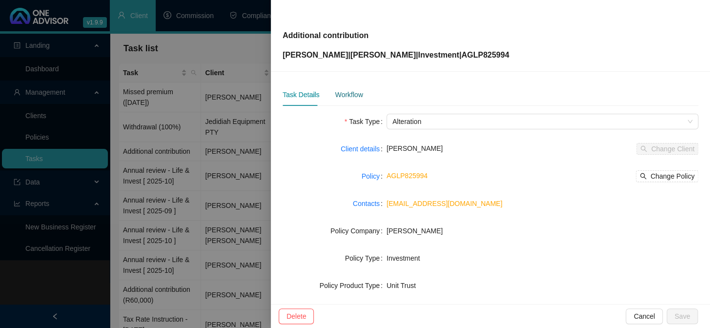
click at [342, 93] on div "Workflow" at bounding box center [349, 94] width 28 height 11
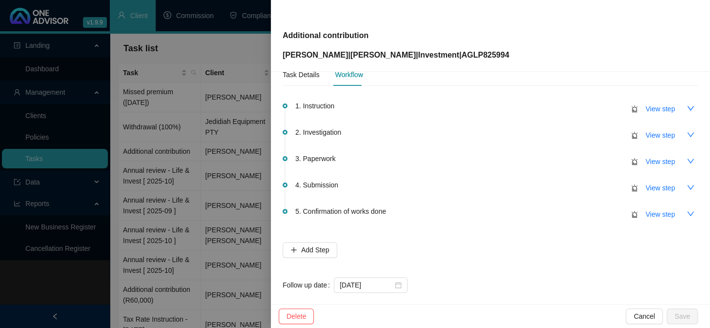
scroll to position [31, 0]
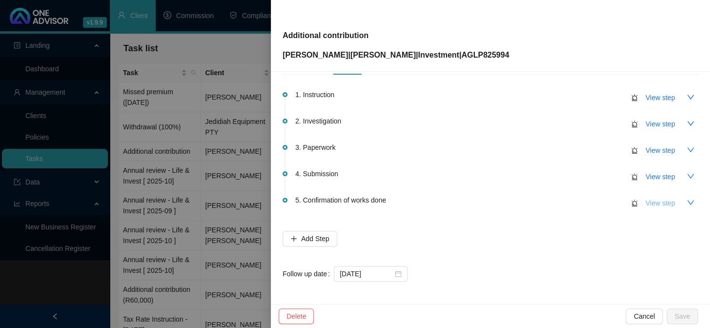
click at [662, 200] on span "View step" at bounding box center [660, 203] width 29 height 11
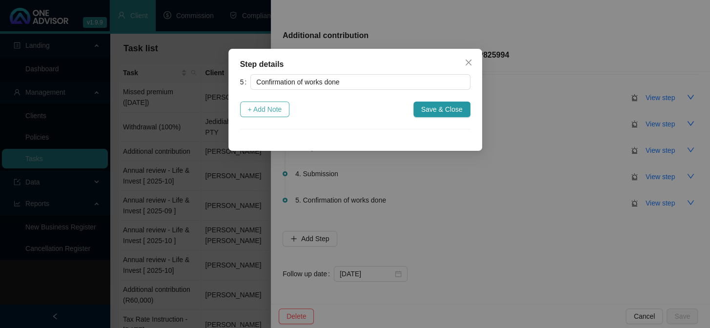
click at [265, 110] on span "+ Add Note" at bounding box center [265, 109] width 34 height 11
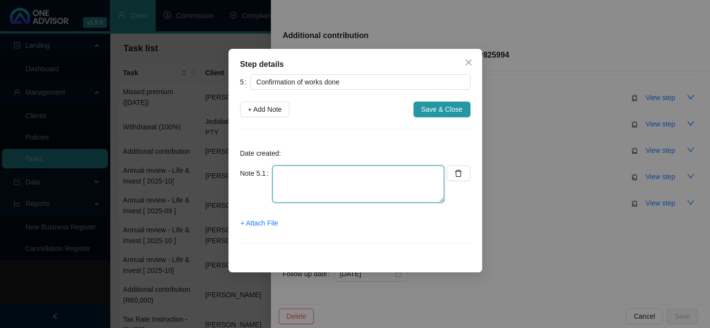
click at [305, 180] on textarea at bounding box center [358, 183] width 172 height 37
type textarea "Completed"
click at [264, 224] on span "+ Attach File" at bounding box center [260, 223] width 38 height 11
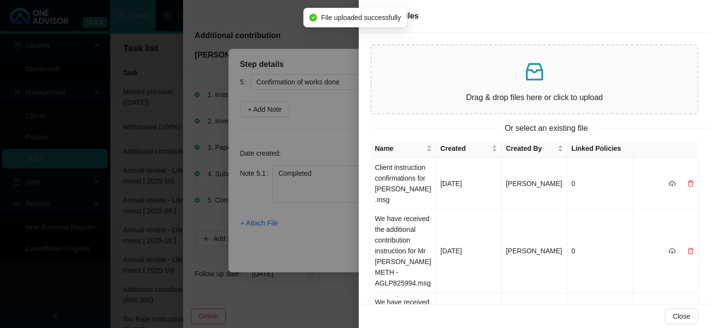
scroll to position [0, 0]
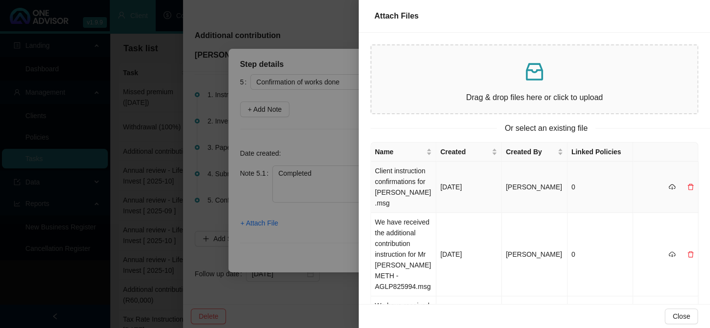
click at [404, 176] on td "Client instruction confirmations for [PERSON_NAME].msg" at bounding box center [403, 187] width 65 height 51
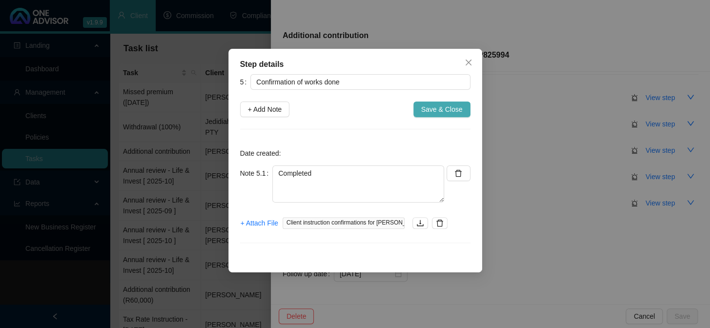
click at [463, 107] on button "Save & Close" at bounding box center [441, 110] width 57 height 16
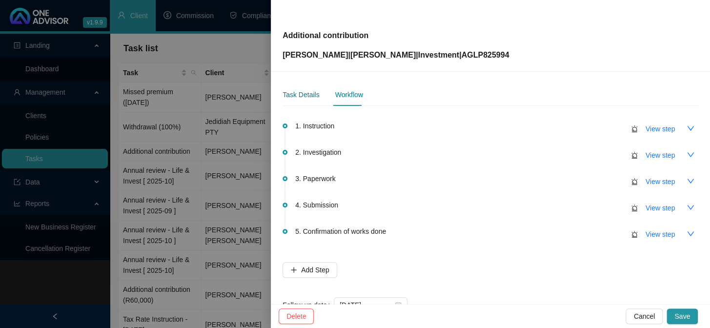
click at [311, 100] on div "Task Details" at bounding box center [301, 94] width 37 height 11
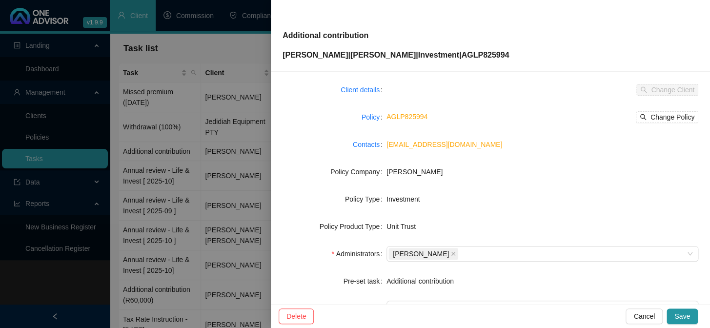
scroll to position [149, 0]
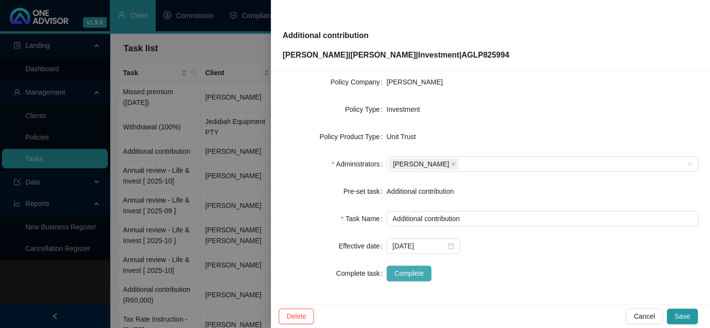
click at [405, 272] on span "Complete" at bounding box center [408, 273] width 29 height 11
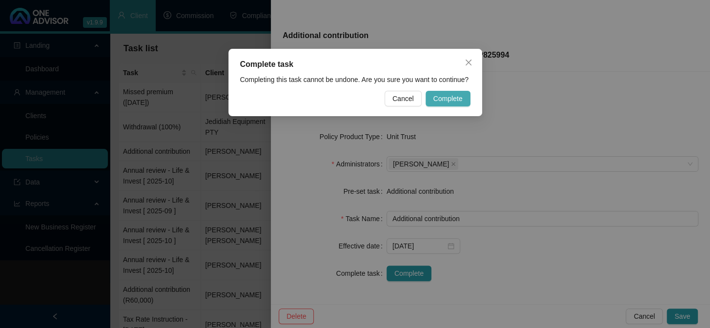
click at [457, 91] on button "Complete" at bounding box center [448, 99] width 45 height 16
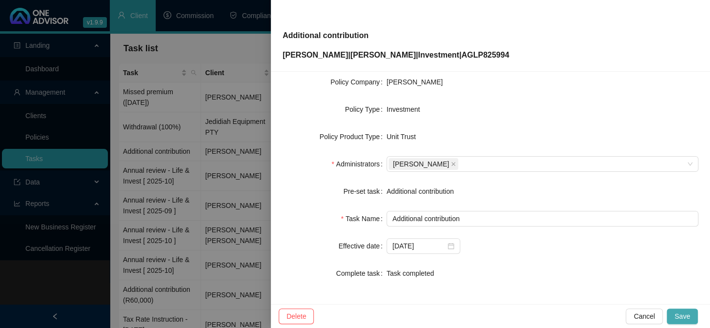
click at [675, 314] on button "Save" at bounding box center [682, 316] width 31 height 16
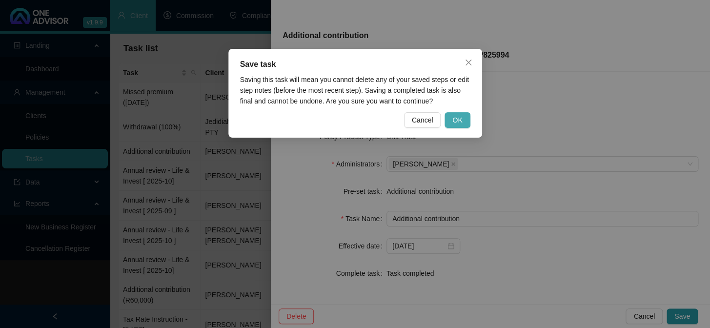
click at [452, 125] on button "OK" at bounding box center [457, 120] width 25 height 16
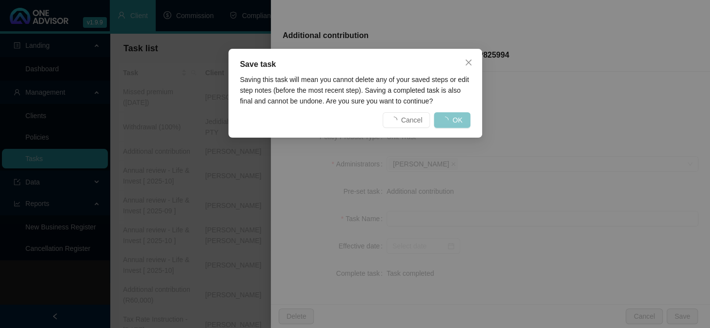
scroll to position [137, 0]
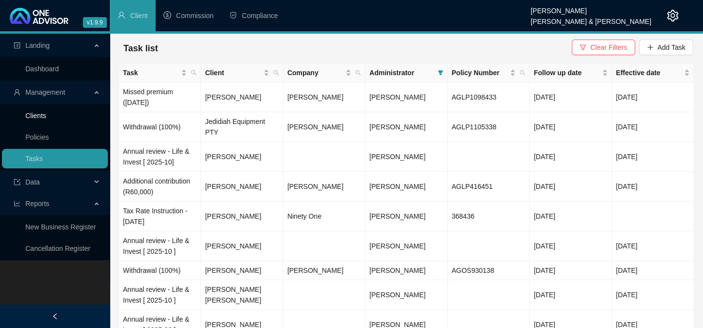
click at [41, 120] on link "Clients" at bounding box center [35, 116] width 21 height 8
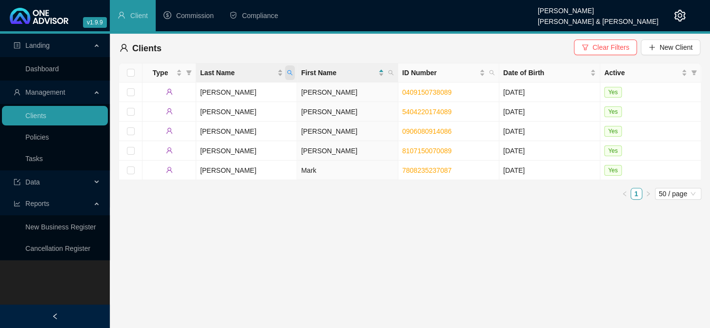
click at [290, 73] on icon "search" at bounding box center [289, 72] width 5 height 5
type input "[PERSON_NAME]"
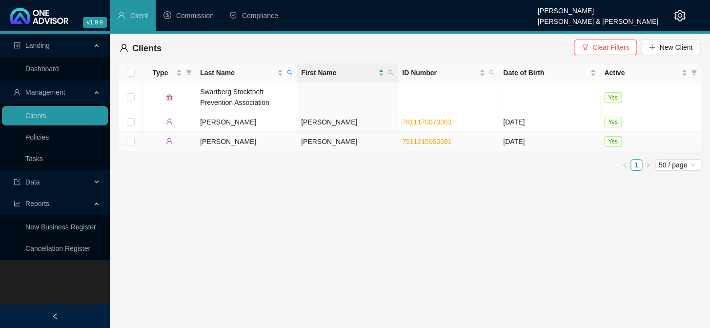
click at [207, 143] on td "[PERSON_NAME]" at bounding box center [246, 142] width 101 height 20
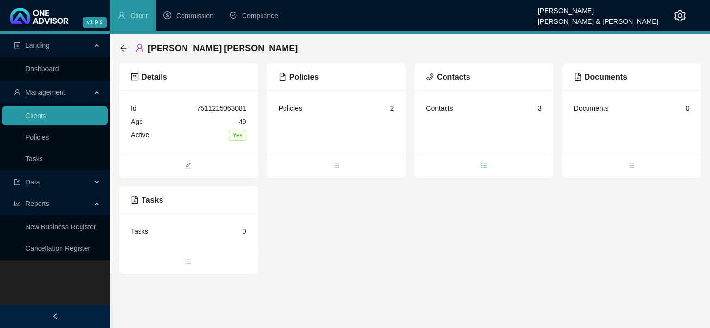
click at [484, 161] on span "bars" at bounding box center [483, 166] width 139 height 11
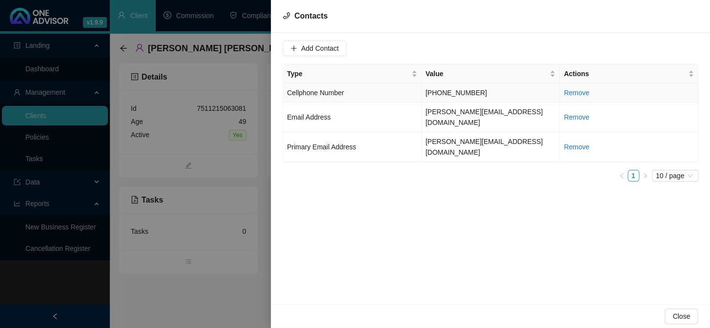
click at [325, 95] on span "Cellphone Number" at bounding box center [315, 93] width 57 height 8
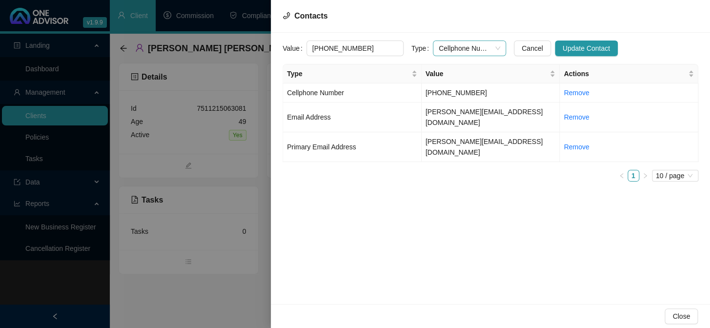
click at [487, 48] on span "Cellphone Number" at bounding box center [469, 48] width 61 height 15
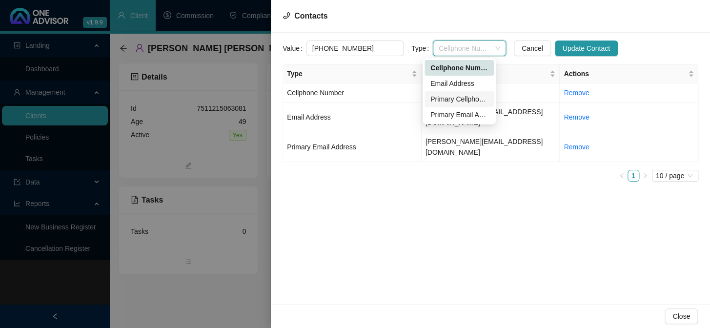
click at [434, 102] on div "Primary Cellphone Number" at bounding box center [459, 99] width 58 height 11
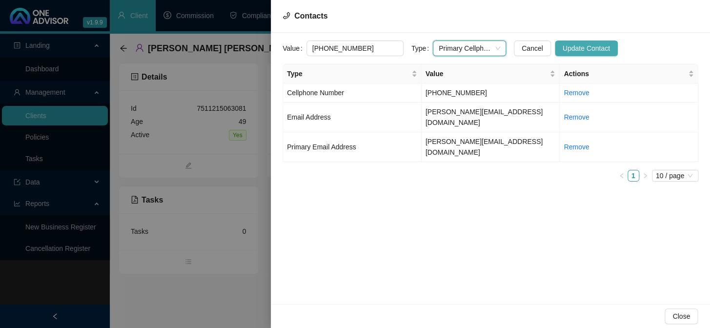
click at [563, 46] on span "Update Contact" at bounding box center [586, 48] width 47 height 11
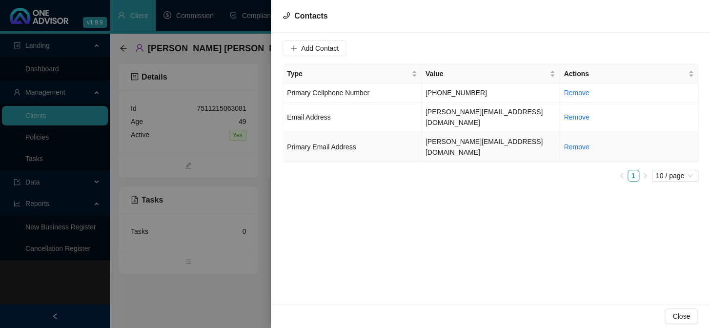
click at [436, 132] on td "[PERSON_NAME][EMAIL_ADDRESS][DOMAIN_NAME]" at bounding box center [491, 147] width 139 height 30
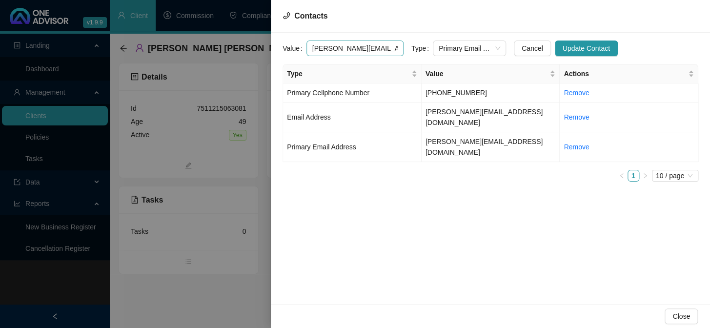
drag, startPoint x: 389, startPoint y: 48, endPoint x: 307, endPoint y: 47, distance: 82.5
click at [307, 47] on input "[PERSON_NAME][EMAIL_ADDRESS][DOMAIN_NAME]" at bounding box center [354, 49] width 97 height 16
click at [224, 299] on div at bounding box center [355, 164] width 710 height 328
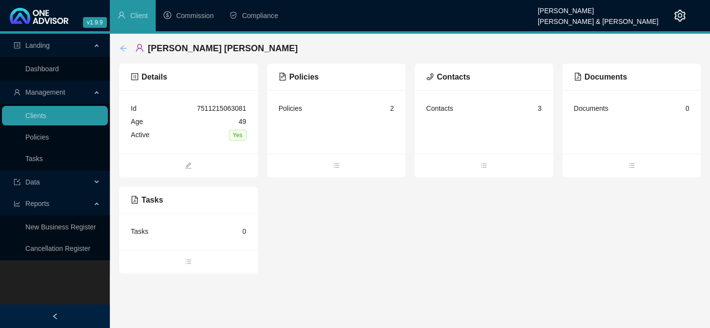
click at [125, 48] on icon "arrow-left" at bounding box center [123, 48] width 6 height 6
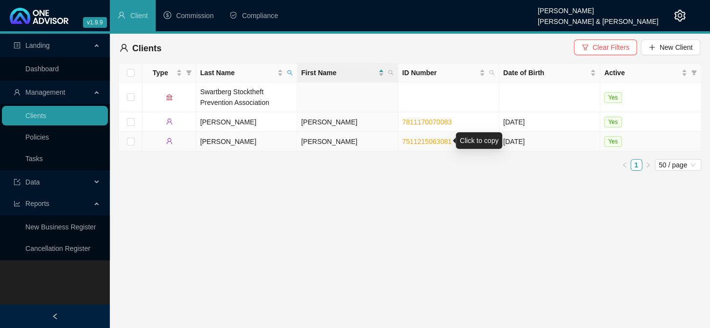
click at [420, 142] on link "7511215063081" at bounding box center [426, 142] width 49 height 8
click at [309, 139] on td "[PERSON_NAME]" at bounding box center [347, 142] width 101 height 20
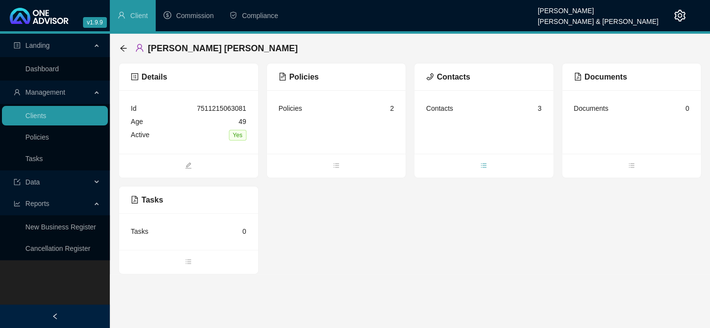
click at [483, 164] on icon "bars" at bounding box center [483, 165] width 7 height 7
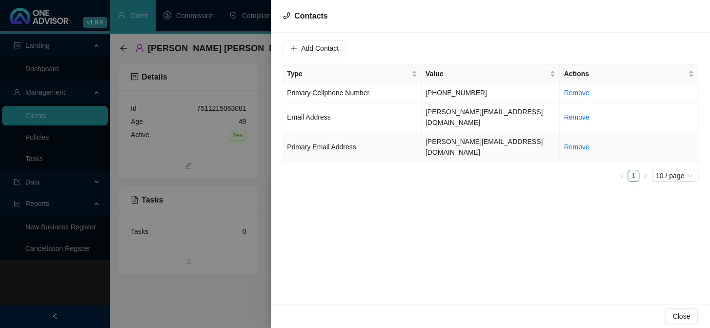
click at [337, 143] on span "Primary Email Address" at bounding box center [321, 147] width 69 height 8
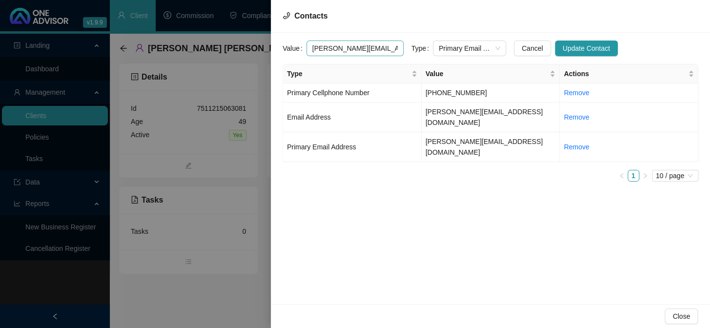
drag, startPoint x: 390, startPoint y: 47, endPoint x: 306, endPoint y: 47, distance: 83.9
click at [306, 47] on input "[PERSON_NAME][EMAIL_ADDRESS][DOMAIN_NAME]" at bounding box center [354, 49] width 97 height 16
click at [183, 257] on div at bounding box center [355, 164] width 710 height 328
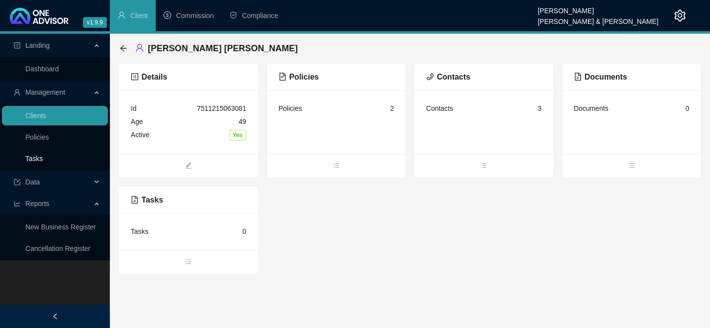
click at [28, 161] on link "Tasks" at bounding box center [34, 159] width 18 height 8
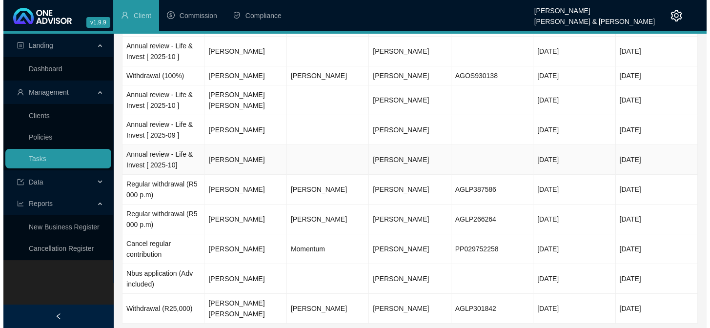
scroll to position [195, 0]
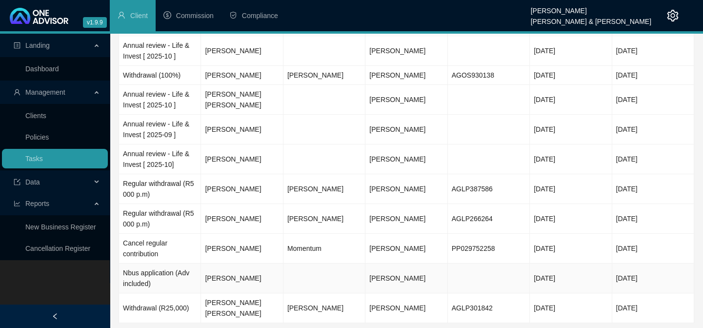
click at [155, 264] on td "Nbus application (Adv included)" at bounding box center [160, 279] width 82 height 30
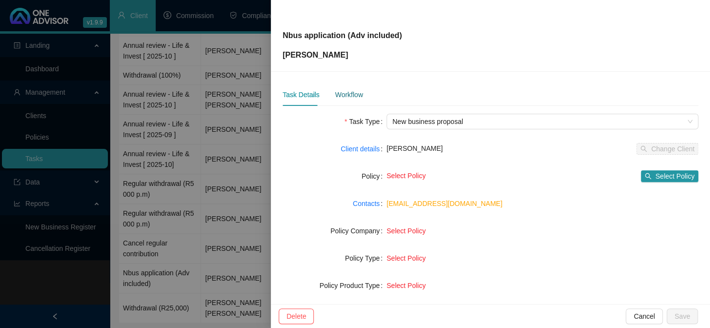
click at [346, 96] on div "Workflow" at bounding box center [349, 94] width 28 height 11
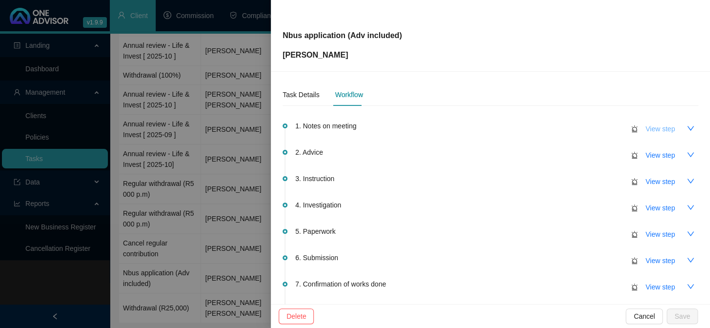
click at [648, 129] on span "View step" at bounding box center [660, 128] width 29 height 11
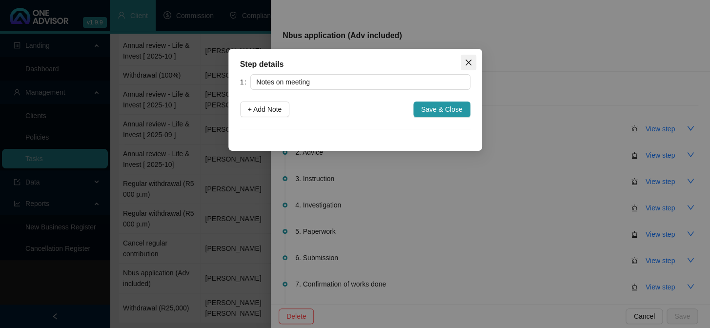
click at [470, 61] on icon "close" at bounding box center [468, 63] width 6 height 6
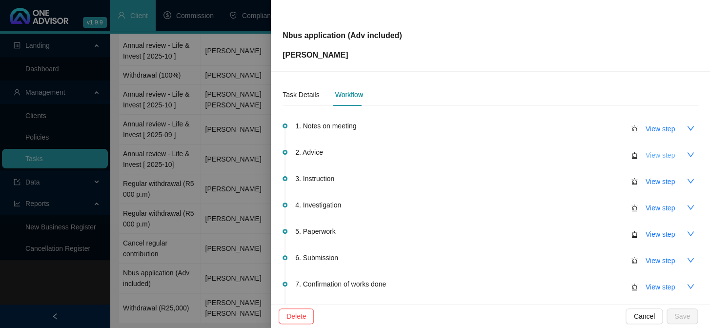
click at [656, 153] on span "View step" at bounding box center [660, 155] width 29 height 11
type input "Advice"
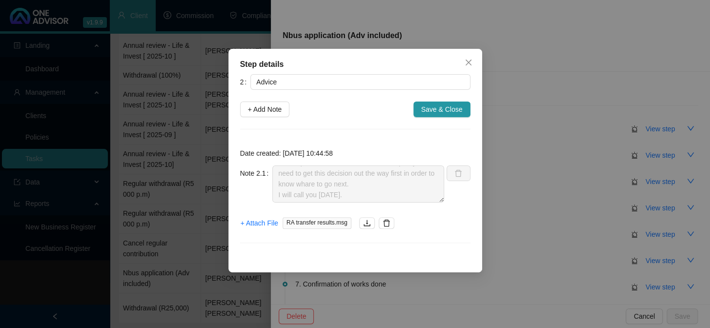
scroll to position [31, 0]
click at [458, 112] on span "Save & Close" at bounding box center [441, 109] width 41 height 11
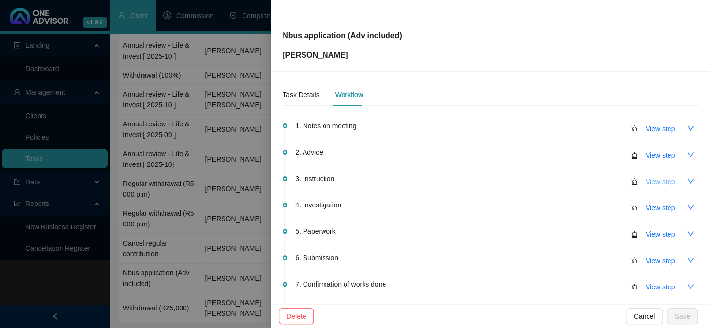
click at [646, 181] on span "View step" at bounding box center [660, 181] width 29 height 11
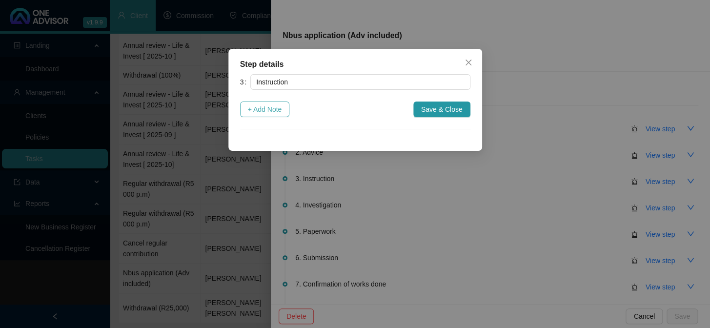
click at [271, 106] on span "+ Add Note" at bounding box center [265, 109] width 34 height 11
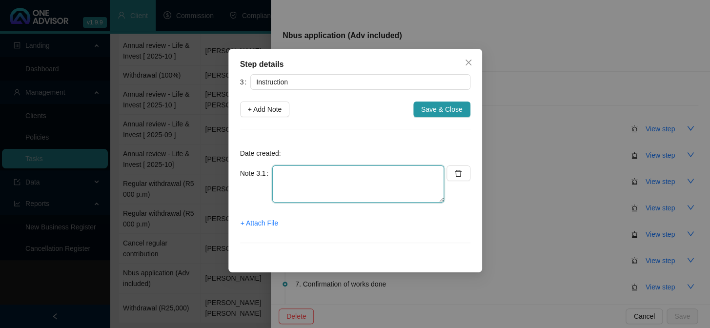
click at [298, 181] on textarea at bounding box center [358, 183] width 172 height 37
type textarea "c"
type textarea "Client confirmed that he wants to proceed"
click at [255, 225] on span "+ Attach File" at bounding box center [260, 223] width 38 height 11
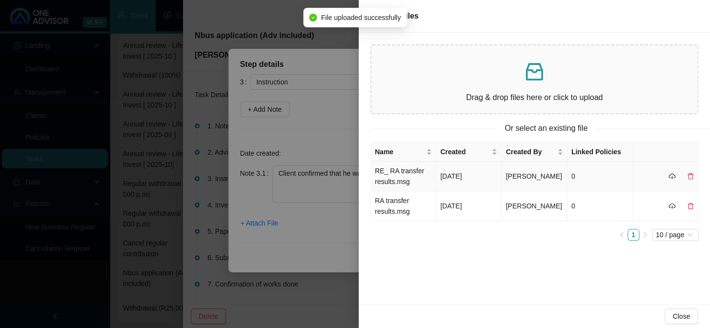
click at [396, 174] on td "RE_ RA transfer results.msg" at bounding box center [403, 177] width 65 height 30
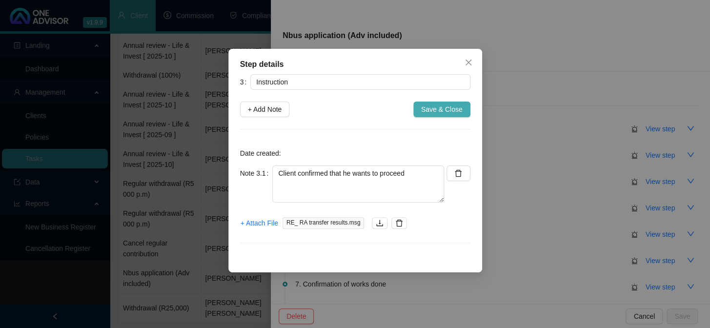
click at [445, 107] on span "Save & Close" at bounding box center [441, 109] width 41 height 11
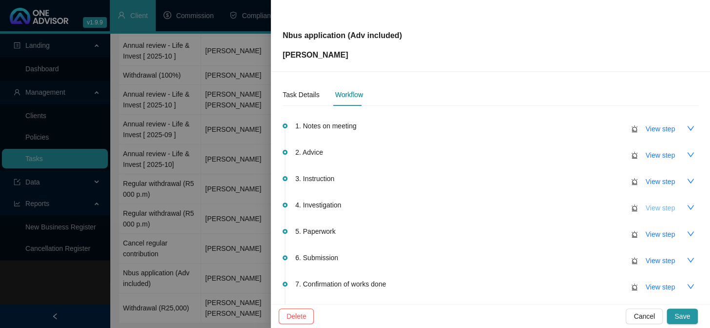
click at [659, 209] on span "View step" at bounding box center [660, 208] width 29 height 11
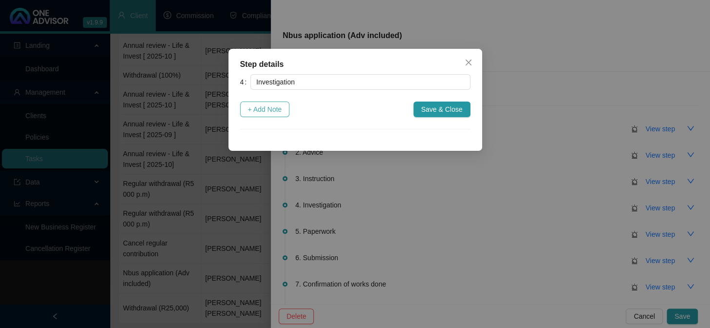
click at [268, 112] on span "+ Add Note" at bounding box center [265, 109] width 34 height 11
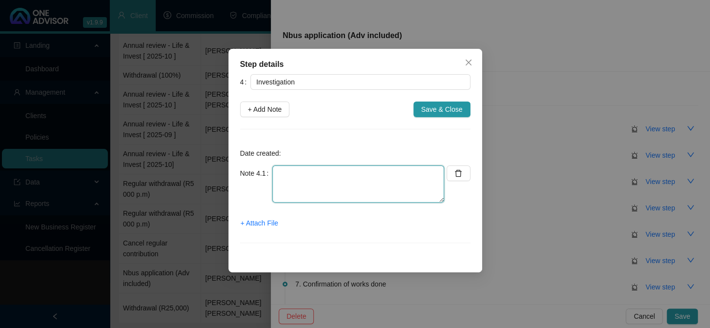
click at [299, 174] on textarea at bounding box center [358, 183] width 172 height 37
type textarea "Emailed client for FICA for form completion and requirements"
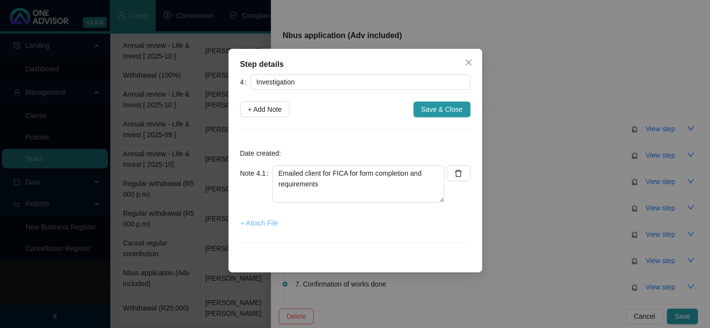
click at [269, 225] on span "+ Attach File" at bounding box center [260, 223] width 38 height 11
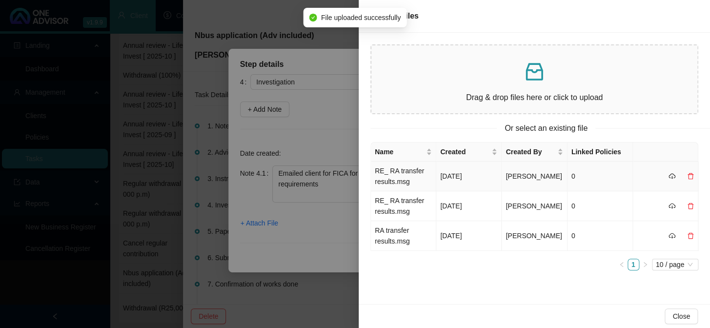
click at [405, 173] on td "RE_ RA transfer results.msg" at bounding box center [403, 177] width 65 height 30
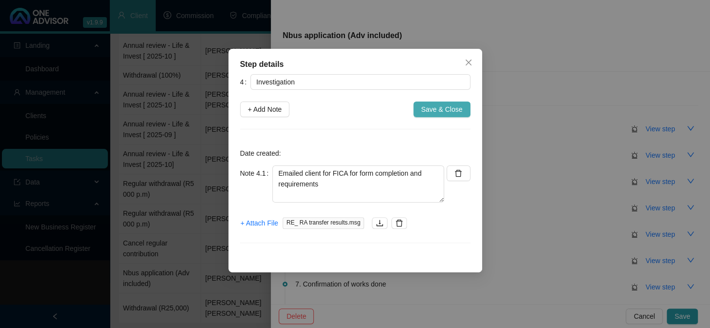
click at [454, 107] on span "Save & Close" at bounding box center [441, 109] width 41 height 11
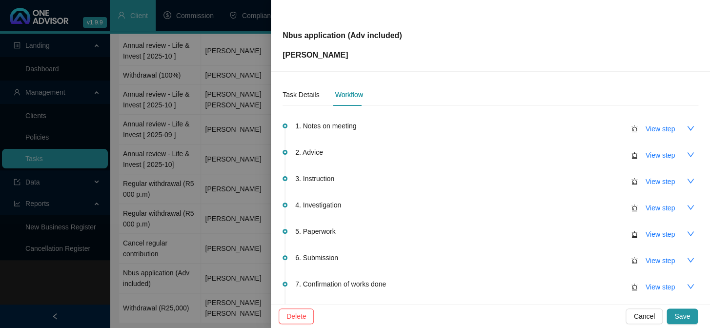
scroll to position [110, 0]
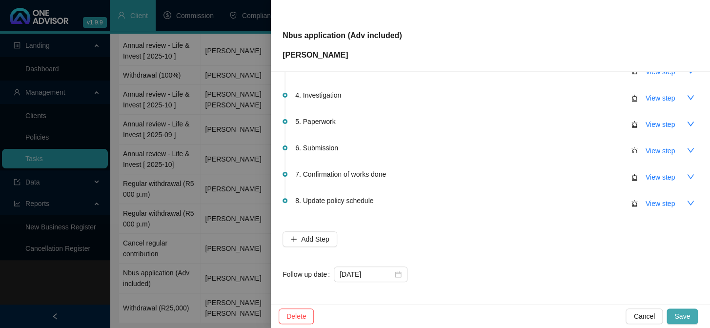
click at [686, 321] on span "Save" at bounding box center [682, 316] width 16 height 11
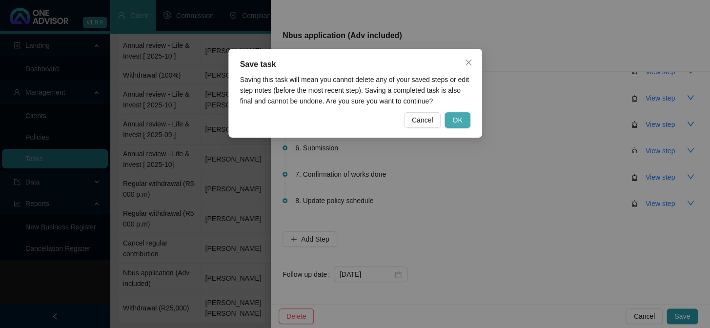
click at [469, 121] on button "OK" at bounding box center [457, 120] width 25 height 16
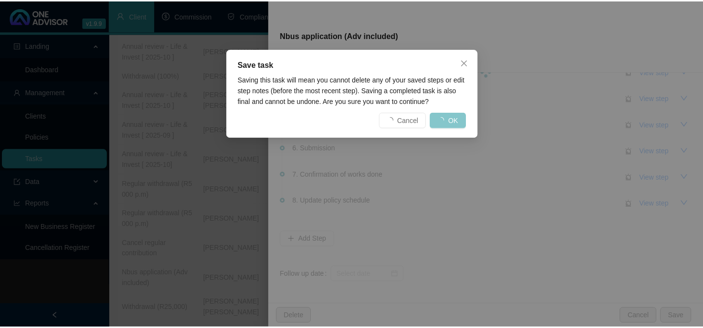
scroll to position [0, 0]
